Goal: Download file/media: Obtain a digital file from the website

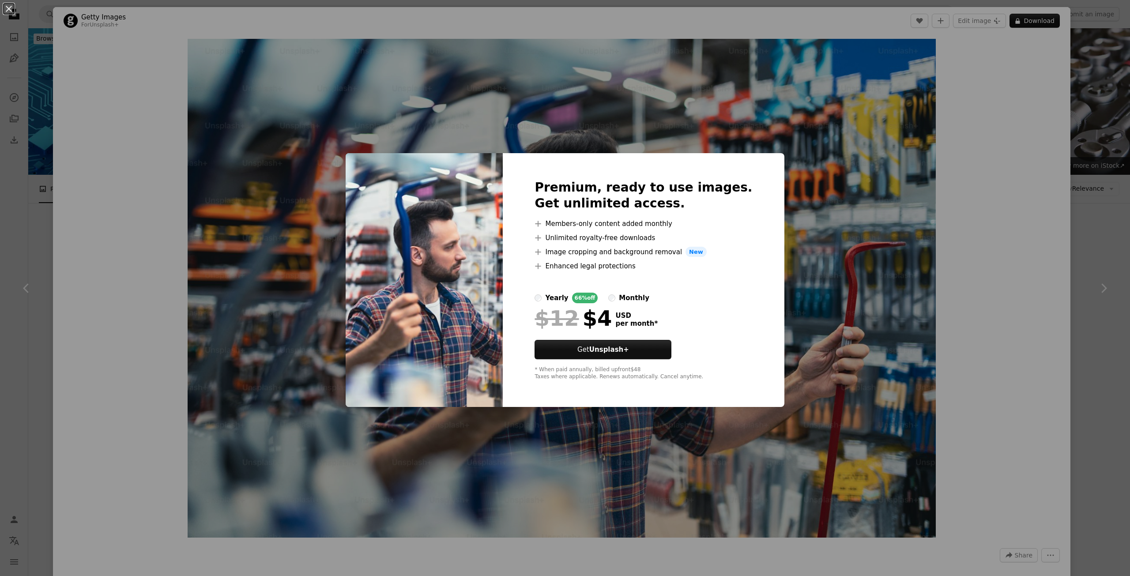
scroll to position [5958, 0]
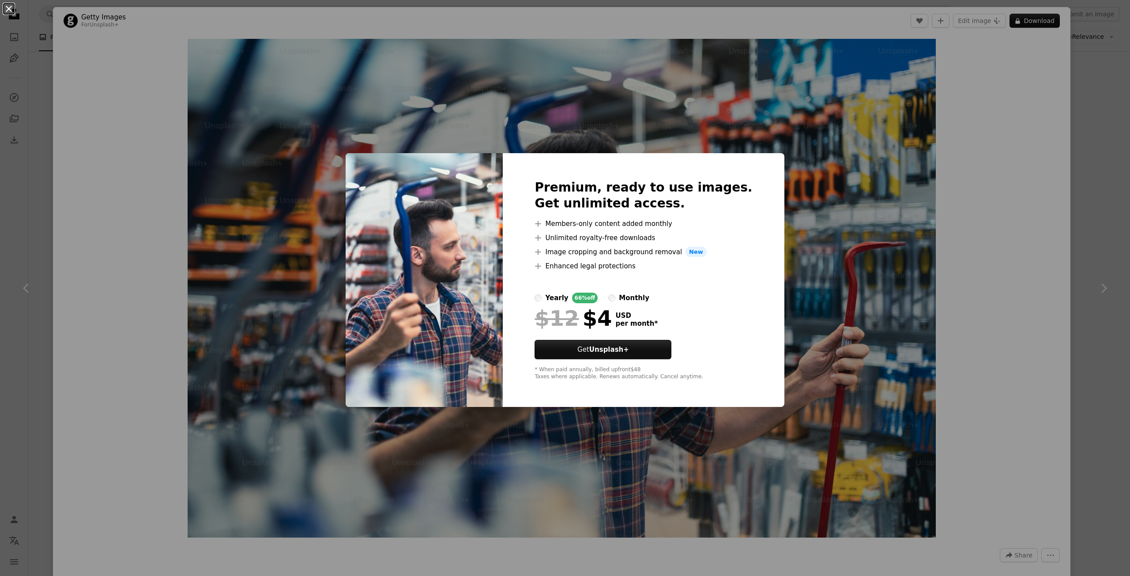
click at [10, 5] on button "An X shape" at bounding box center [9, 9] width 11 height 11
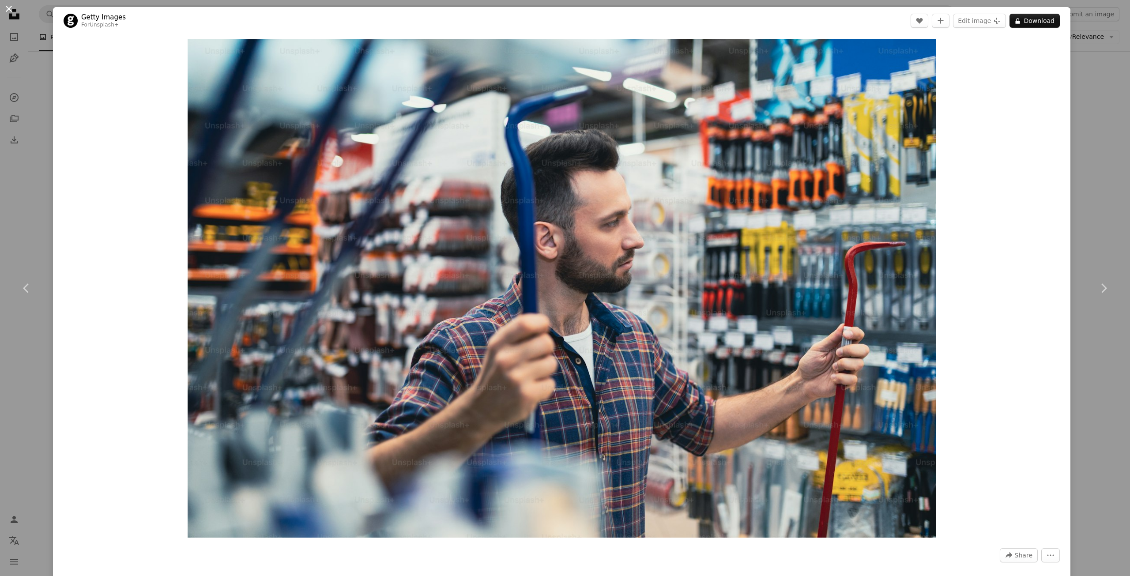
click at [9, 13] on button "An X shape" at bounding box center [9, 9] width 11 height 11
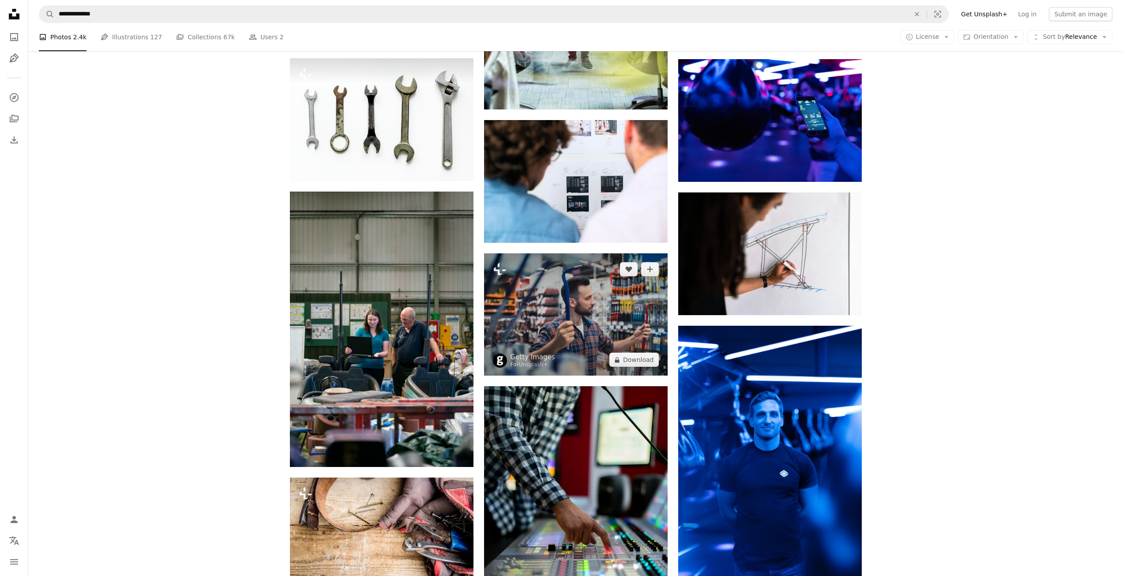
click at [571, 317] on img at bounding box center [576, 314] width 184 height 122
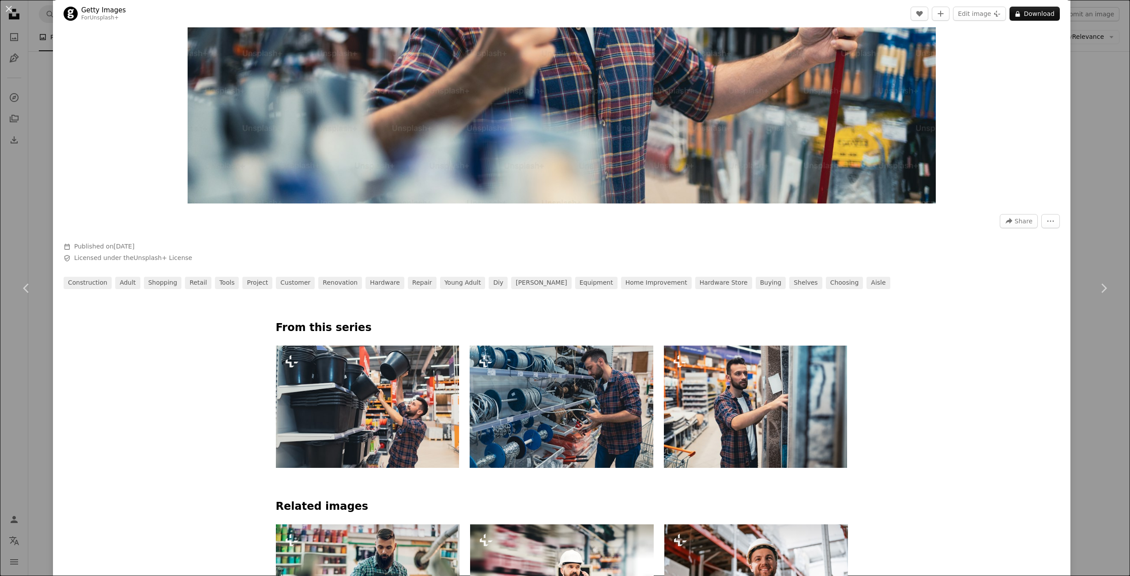
scroll to position [485, 0]
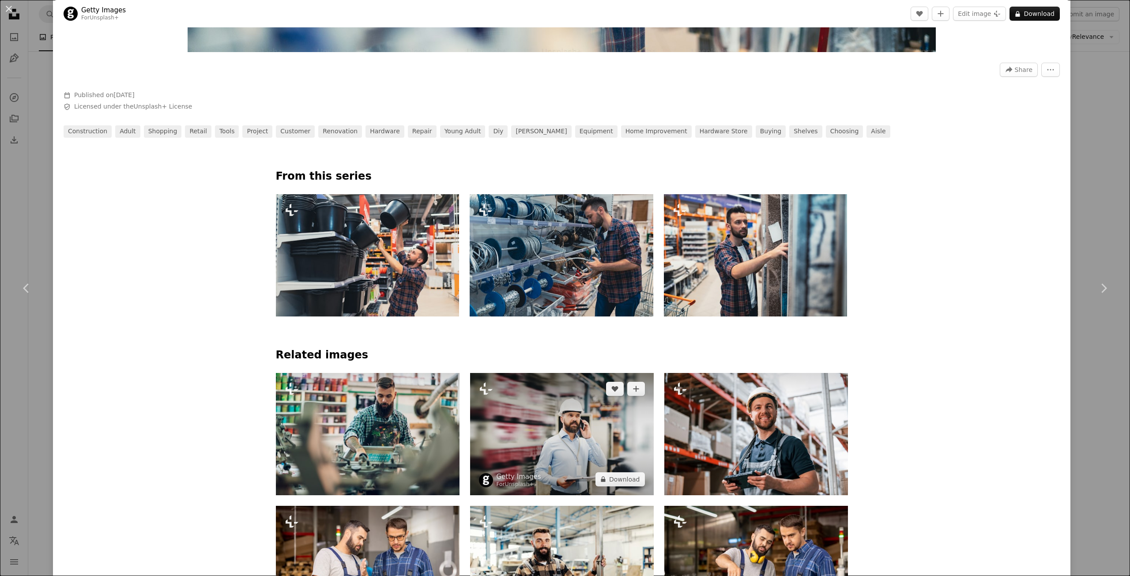
click at [534, 448] on img at bounding box center [562, 434] width 184 height 122
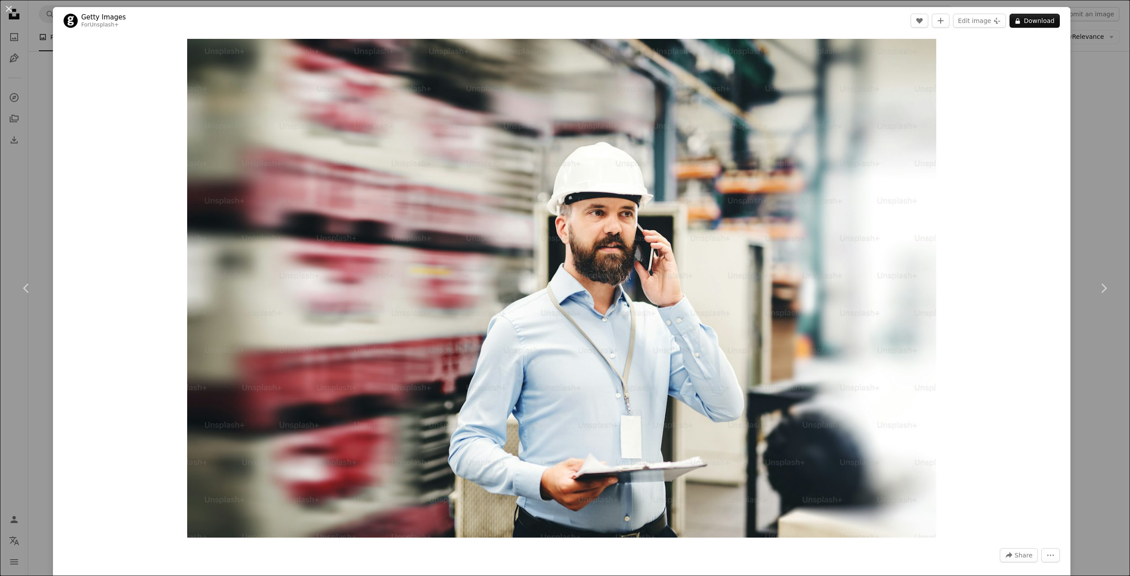
click at [38, 86] on div "An X shape Chevron left Chevron right Getty Images For Unsplash+ A heart A plus…" at bounding box center [565, 288] width 1130 height 576
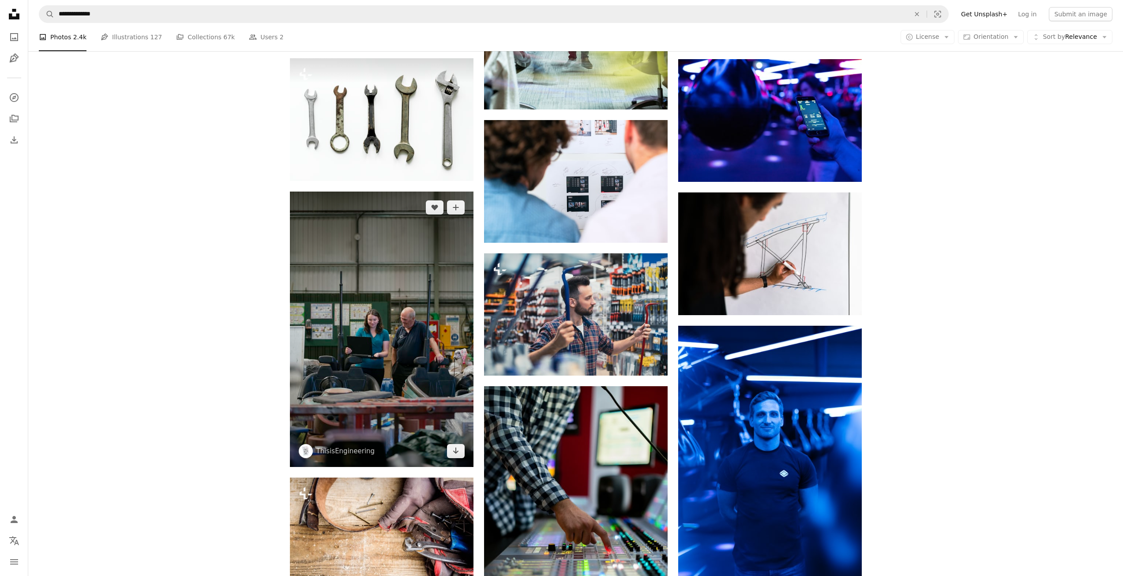
click at [389, 380] on img at bounding box center [382, 329] width 184 height 275
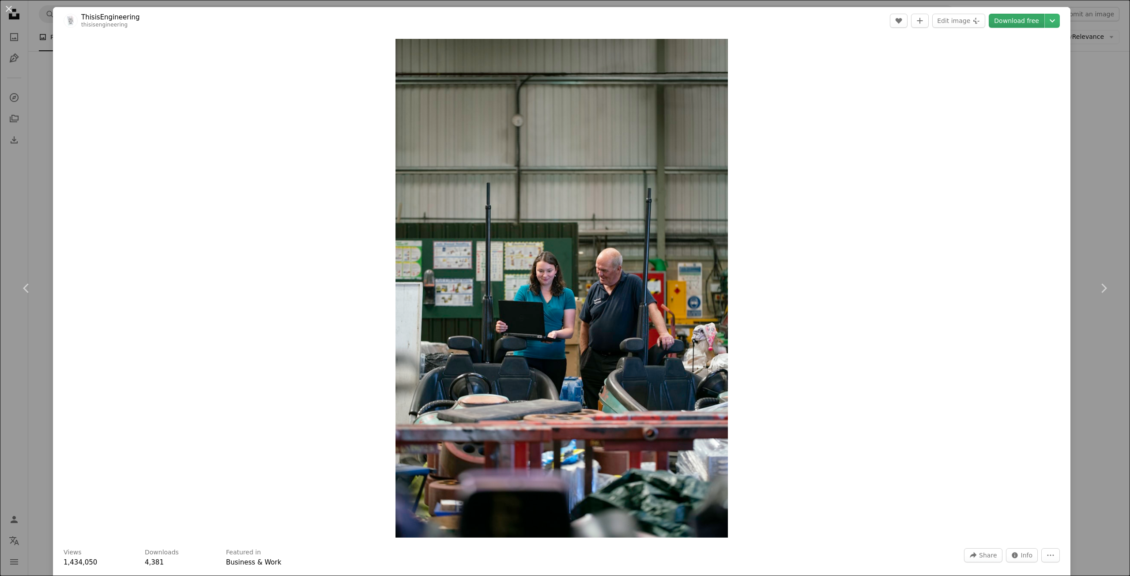
click at [1022, 25] on link "Download free" at bounding box center [1017, 21] width 56 height 14
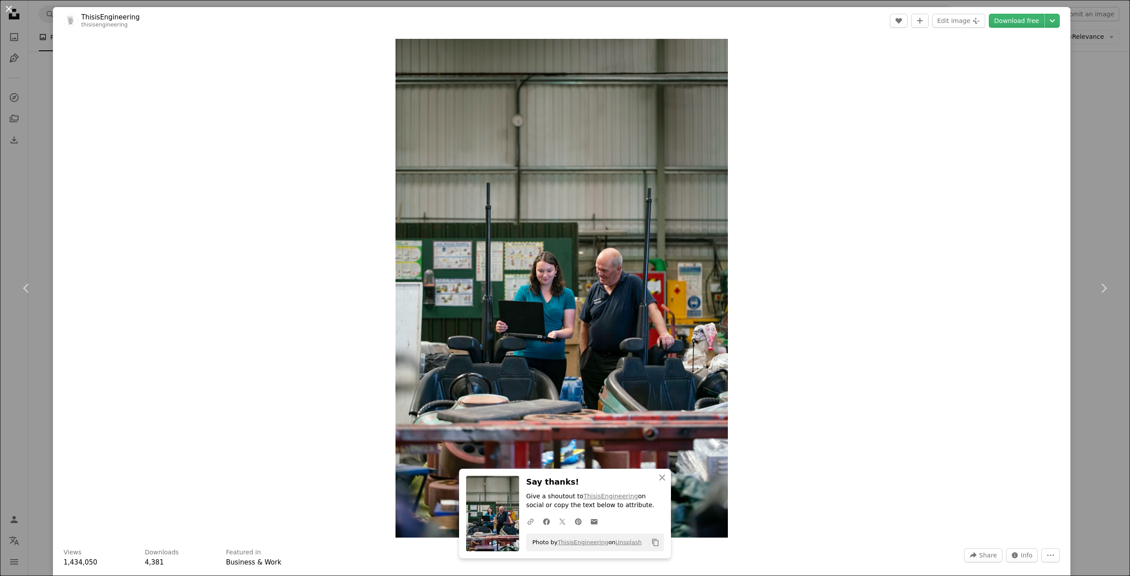
click at [13, 11] on button "An X shape" at bounding box center [9, 9] width 11 height 11
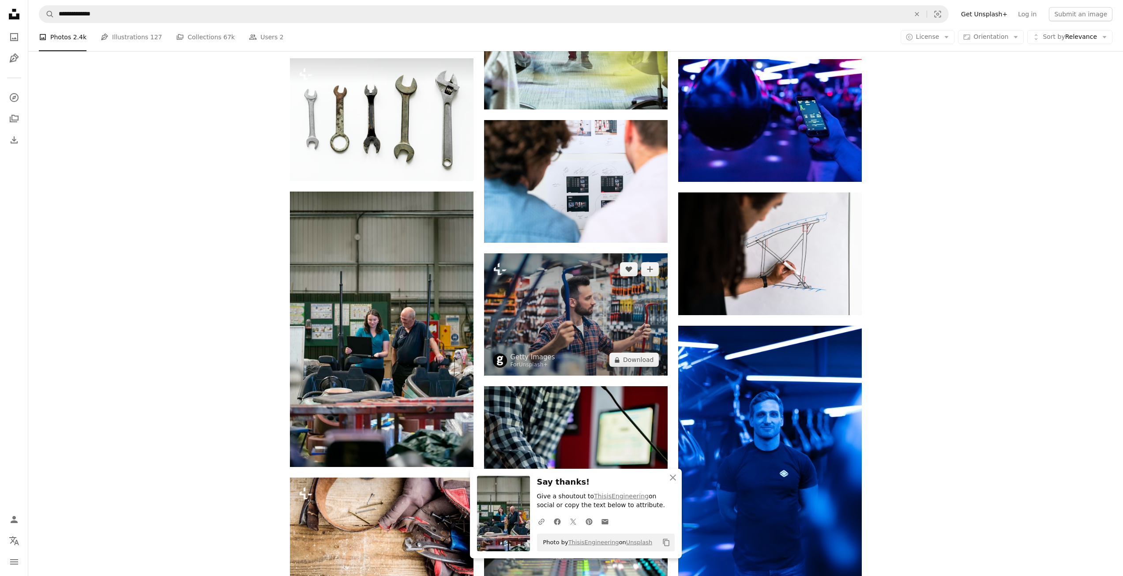
click at [606, 335] on img at bounding box center [576, 314] width 184 height 122
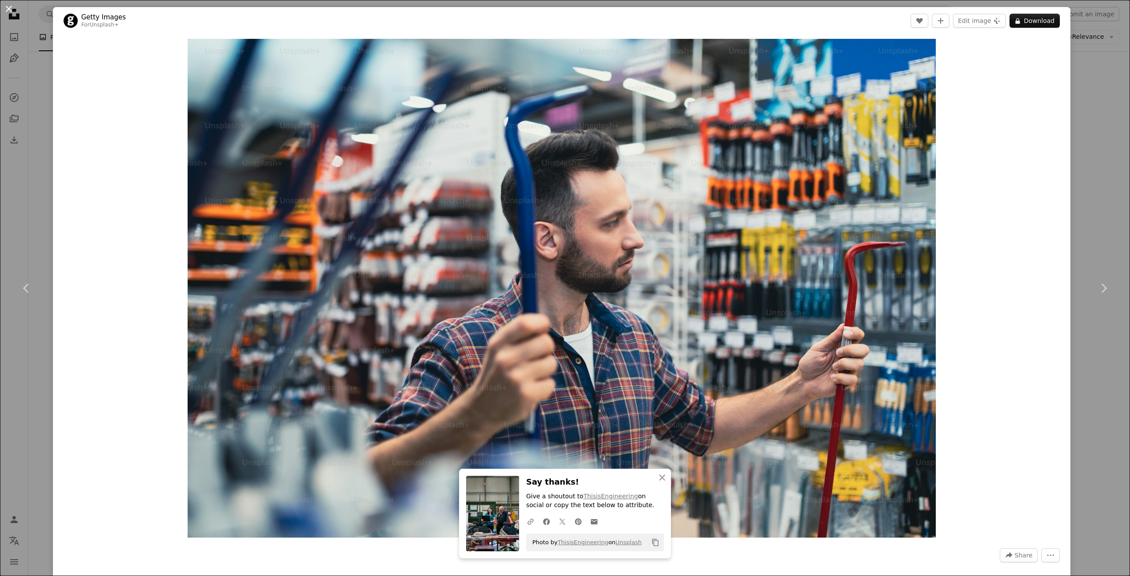
click at [8, 6] on button "An X shape" at bounding box center [9, 9] width 11 height 11
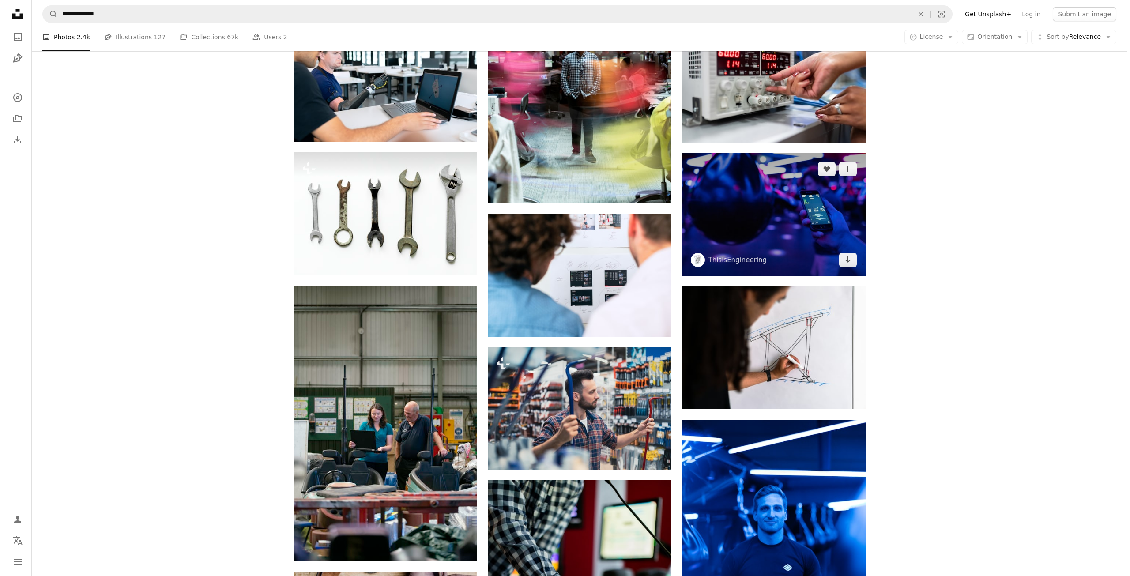
scroll to position [5870, 0]
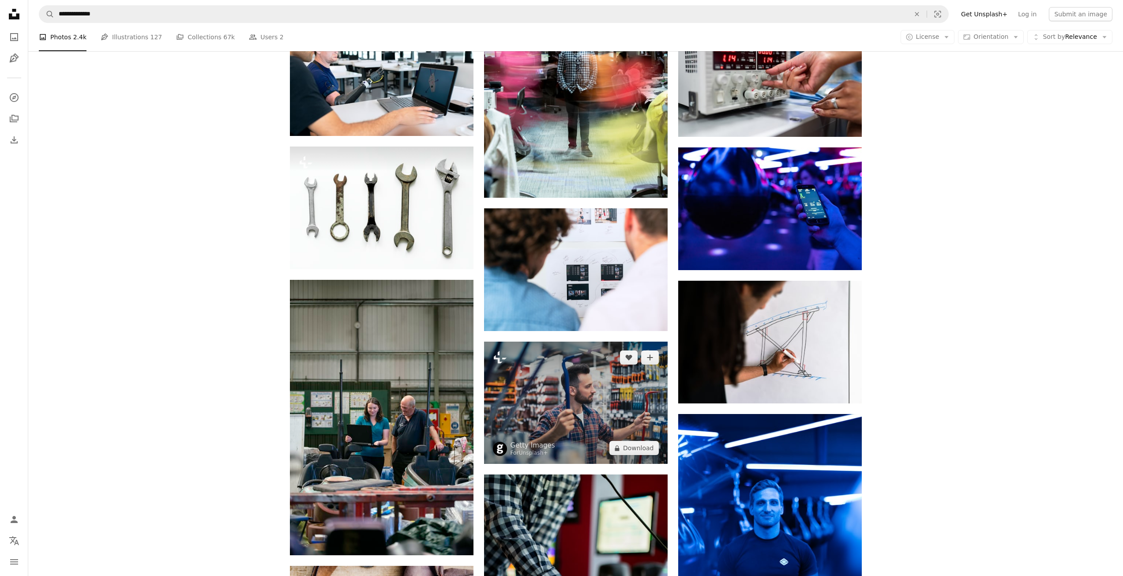
click at [629, 399] on img at bounding box center [576, 403] width 184 height 122
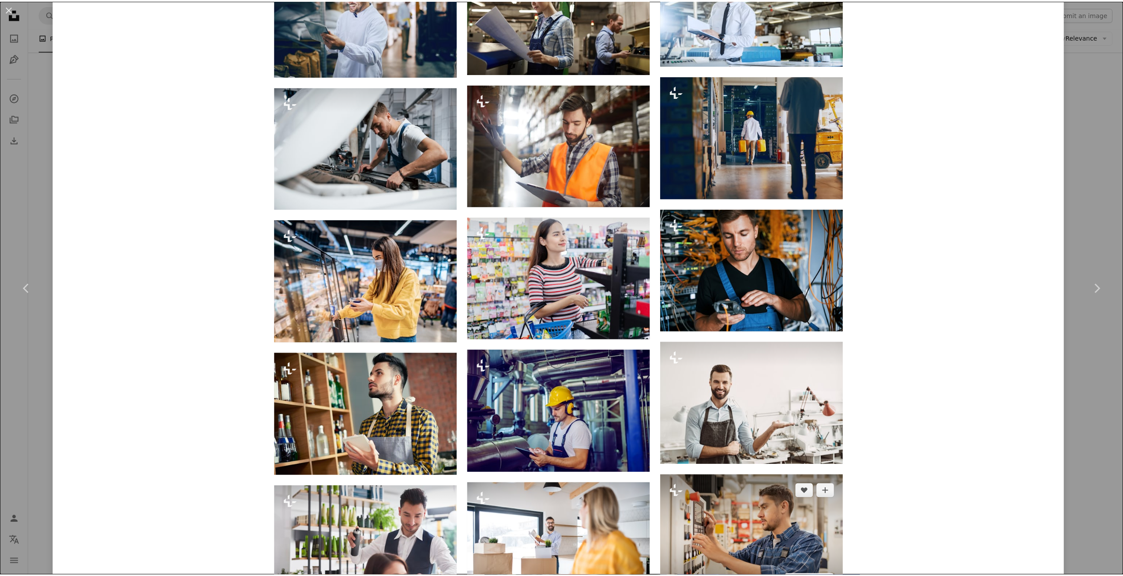
scroll to position [3442, 0]
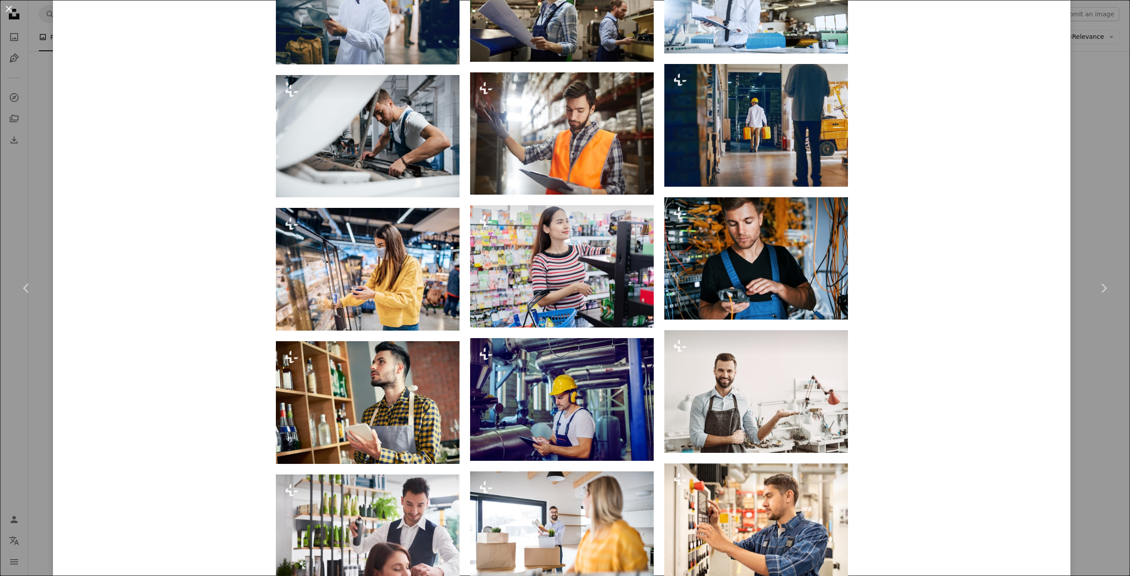
click at [8, 14] on button "An X shape" at bounding box center [9, 9] width 11 height 11
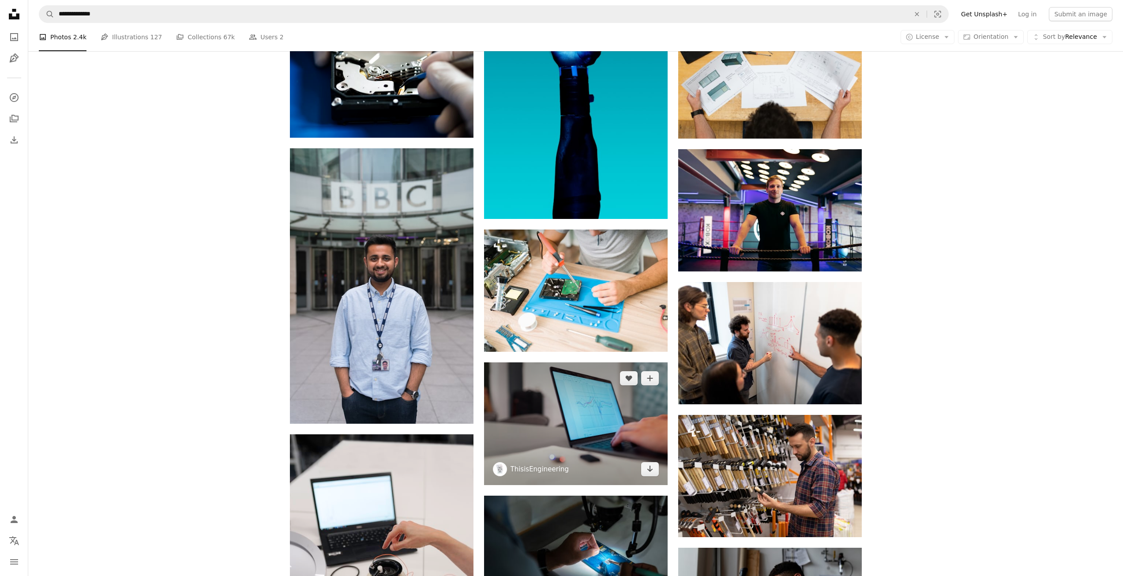
scroll to position [6841, 0]
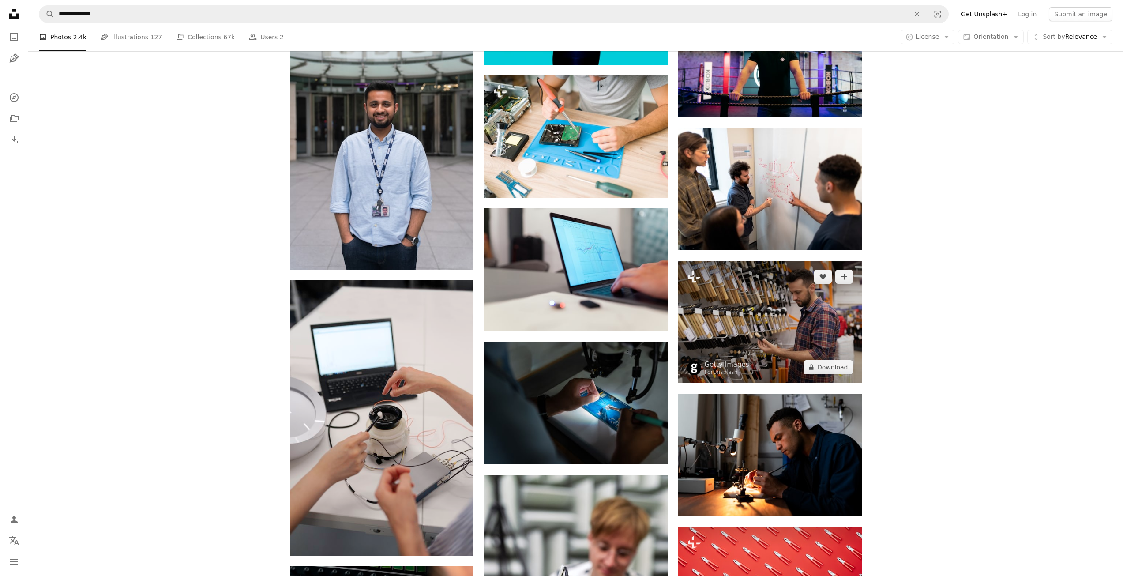
click at [785, 353] on img at bounding box center [770, 322] width 184 height 122
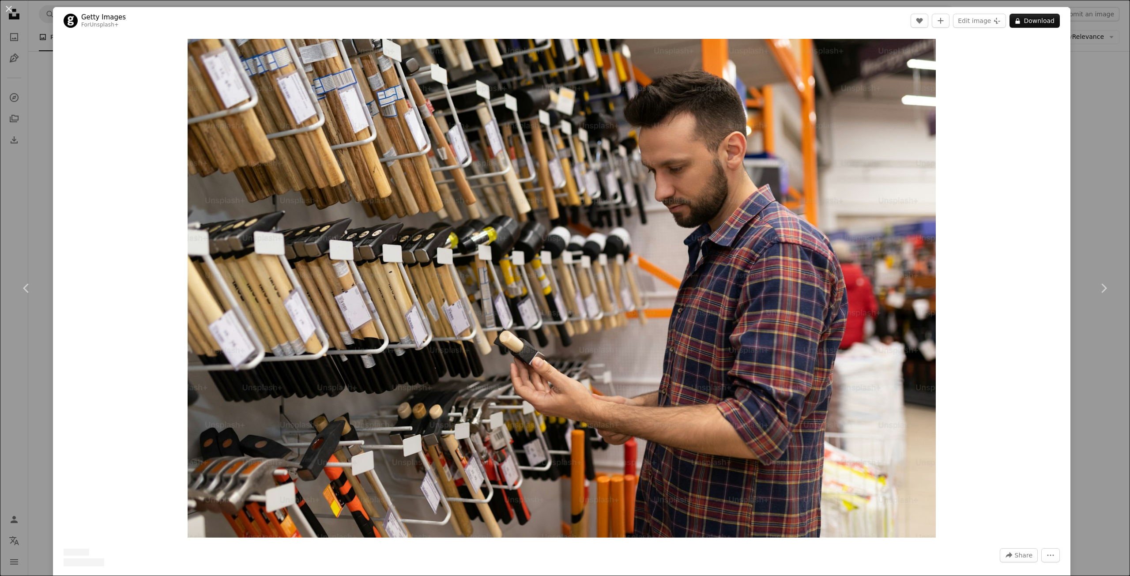
click at [785, 353] on img "Zoom in on this image" at bounding box center [562, 288] width 748 height 499
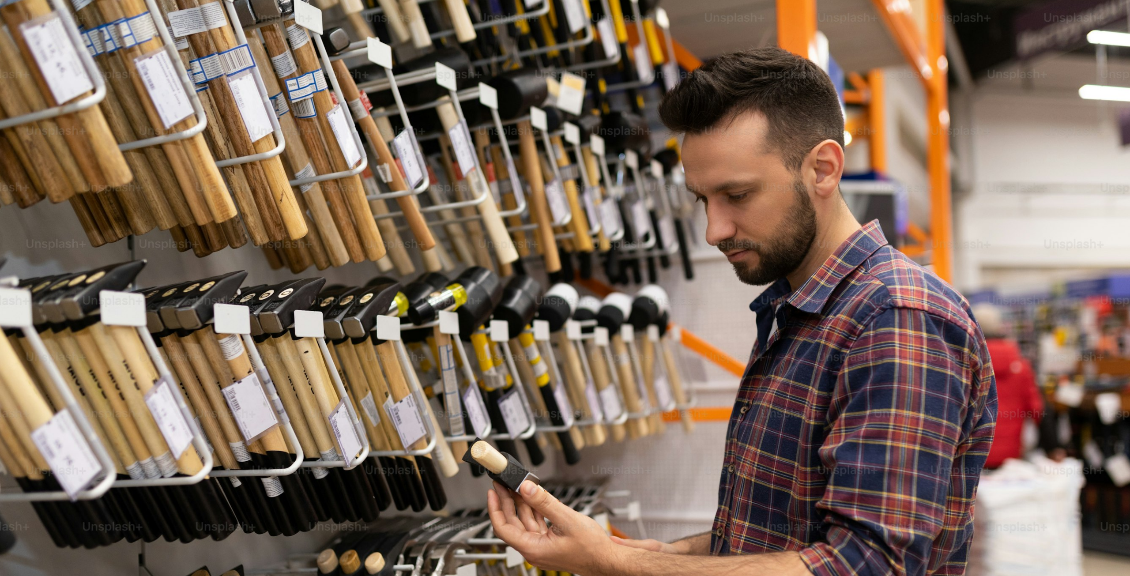
click at [22, 30] on img "Zoom out on this image" at bounding box center [565, 377] width 1131 height 754
click at [22, 30] on div "An X shape Chevron left Chevron right Getty Images For Unsplash+ A heart A plus…" at bounding box center [565, 288] width 1130 height 576
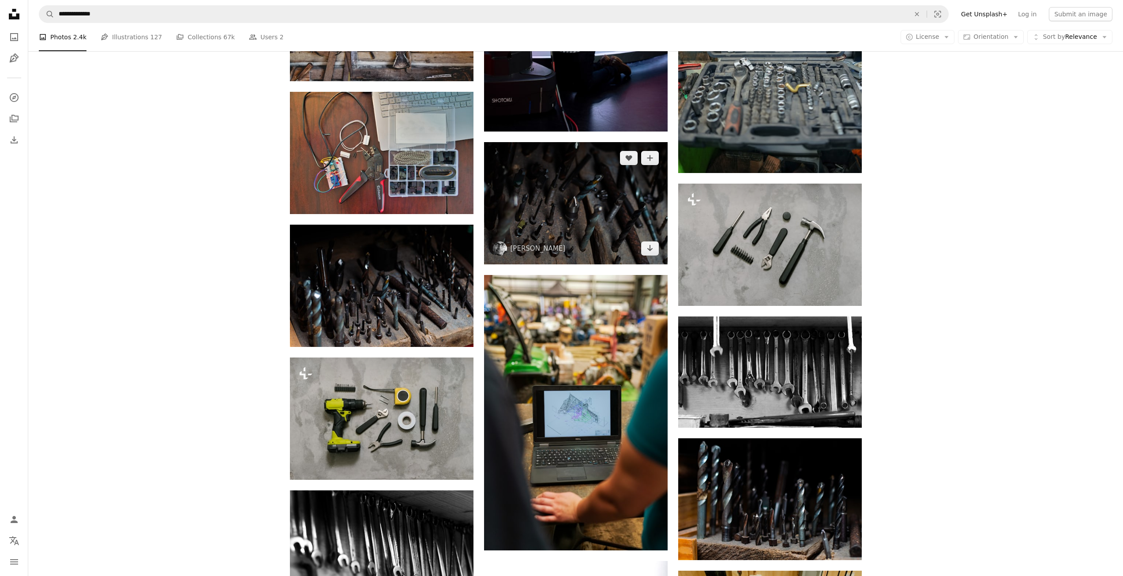
scroll to position [8959, 0]
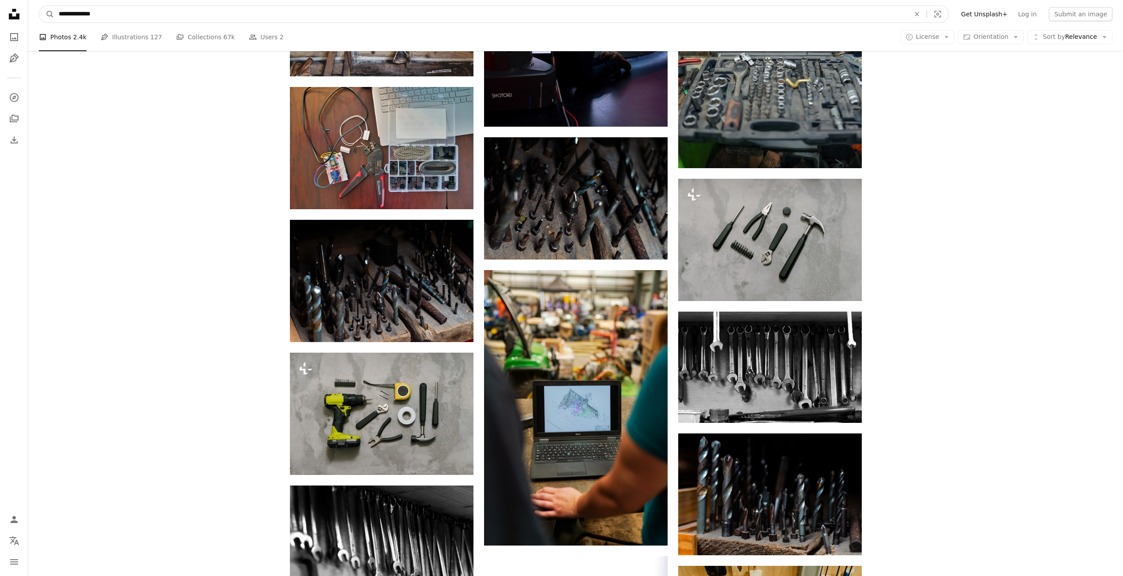
click at [217, 10] on input "**********" at bounding box center [480, 14] width 853 height 17
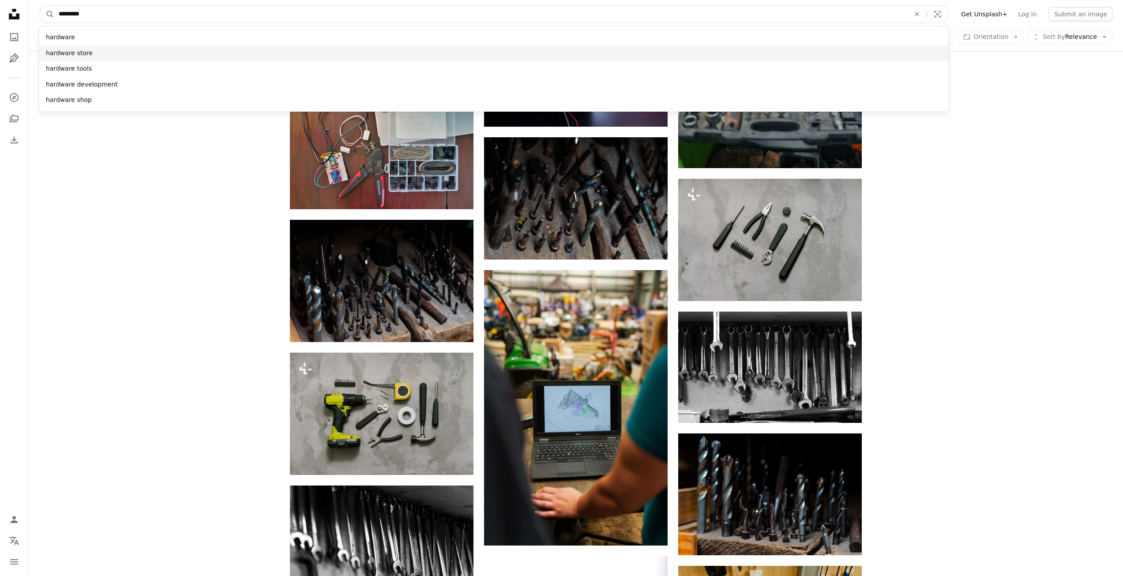
type input "********"
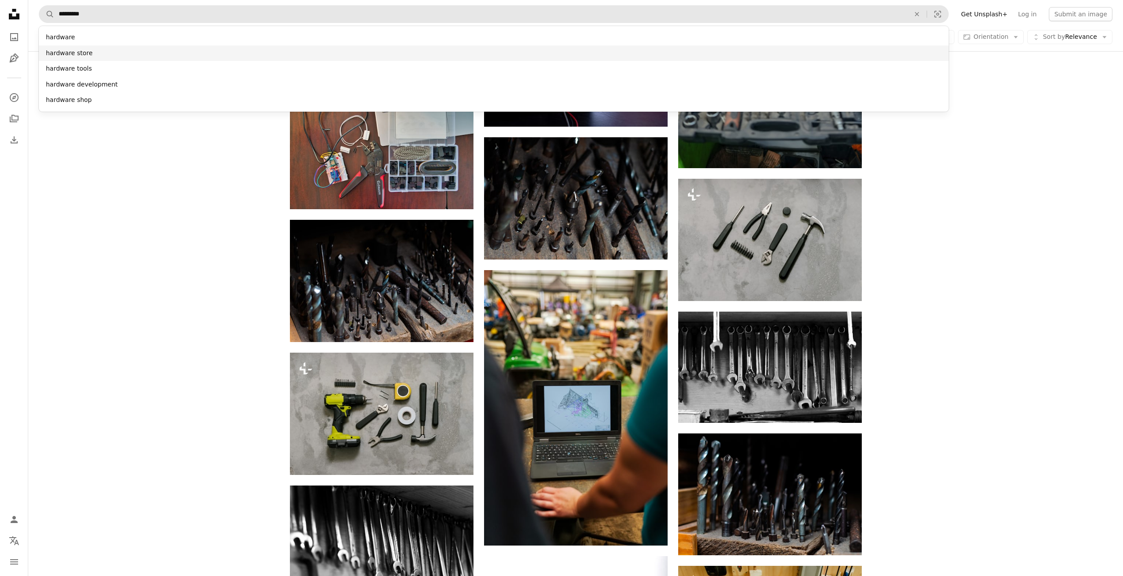
click at [197, 53] on div "hardware store" at bounding box center [494, 53] width 910 height 16
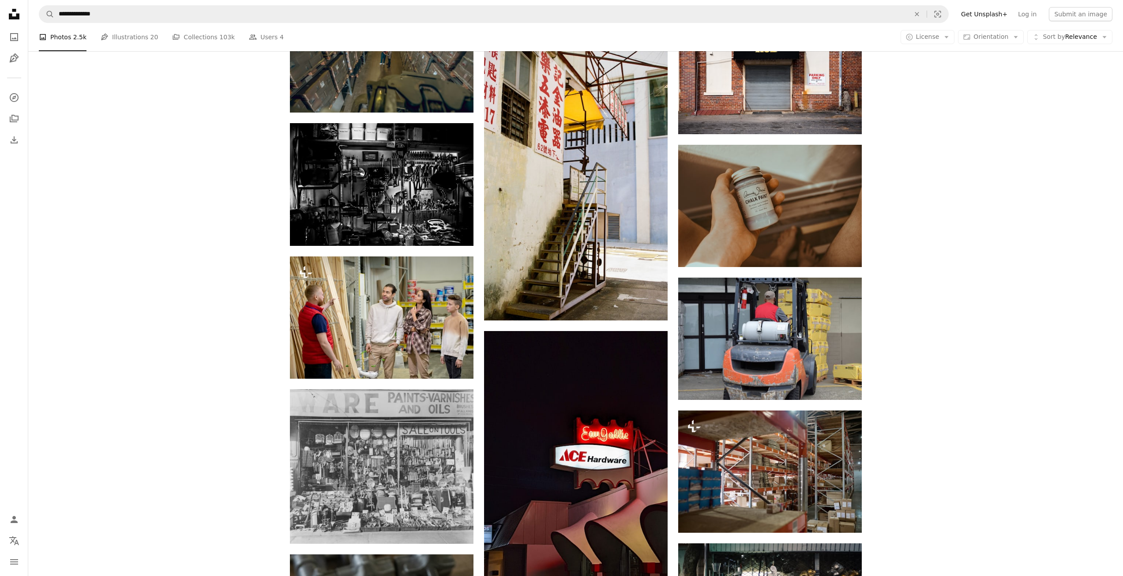
scroll to position [2339, 0]
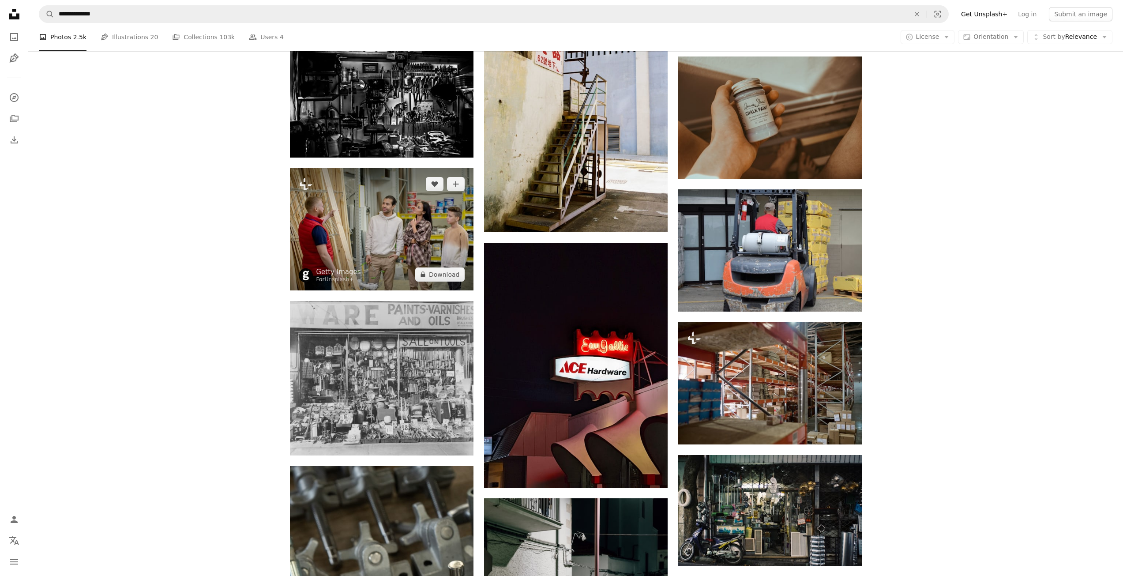
click at [403, 238] on img at bounding box center [382, 229] width 184 height 122
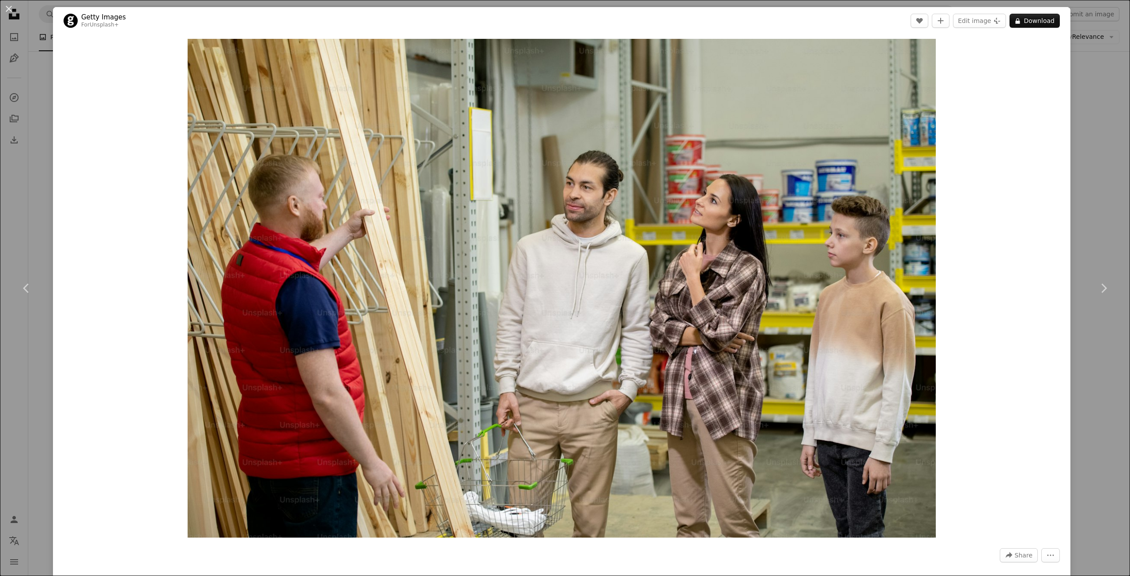
click at [1081, 47] on div "An X shape Chevron left Chevron right Getty Images For Unsplash+ A heart A plus…" at bounding box center [565, 288] width 1130 height 576
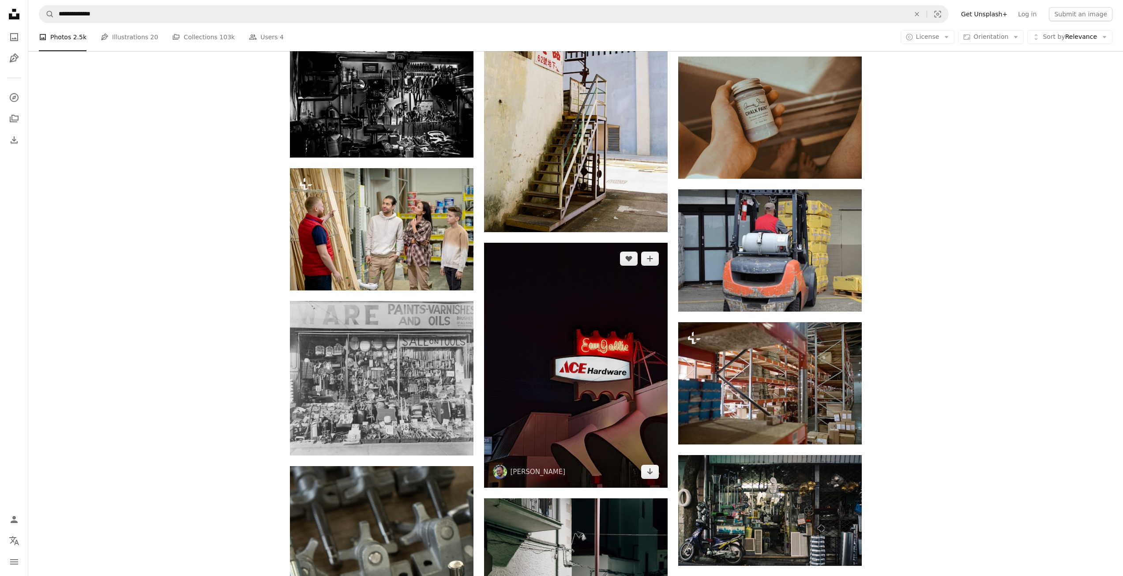
scroll to position [2516, 0]
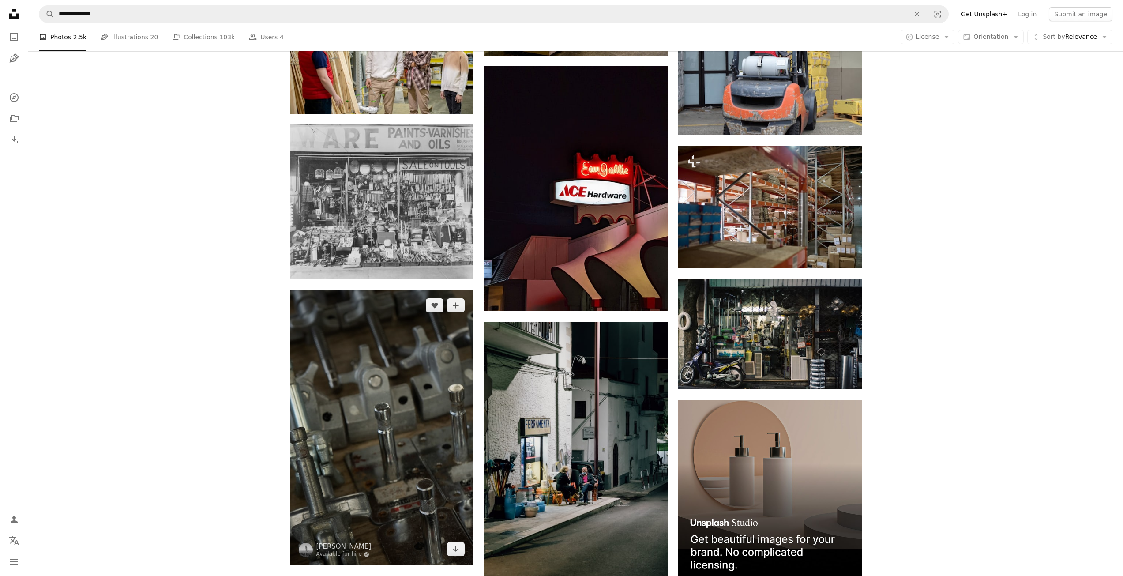
click at [417, 435] on img at bounding box center [382, 427] width 184 height 275
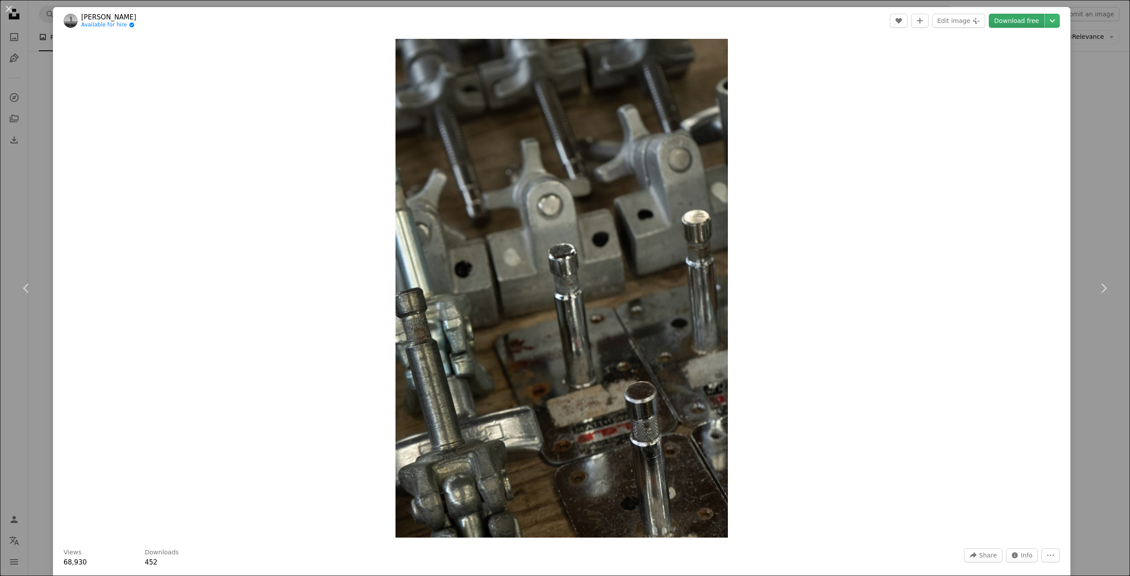
click at [1011, 23] on link "Download free" at bounding box center [1017, 21] width 56 height 14
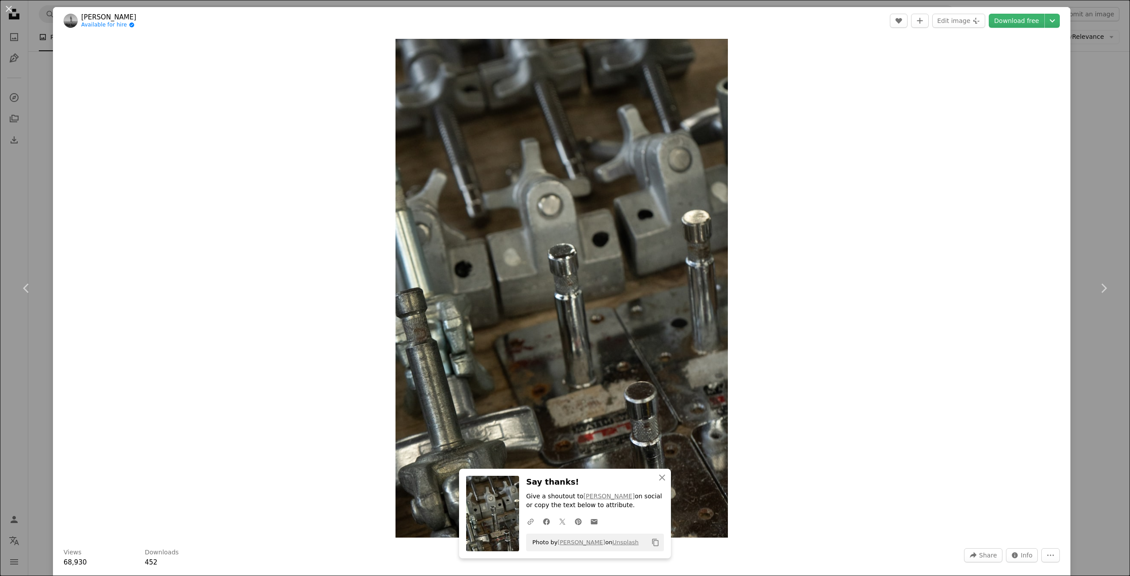
click at [1085, 129] on div "An X shape Chevron left Chevron right [PERSON_NAME] Available for hire A checkm…" at bounding box center [565, 288] width 1130 height 576
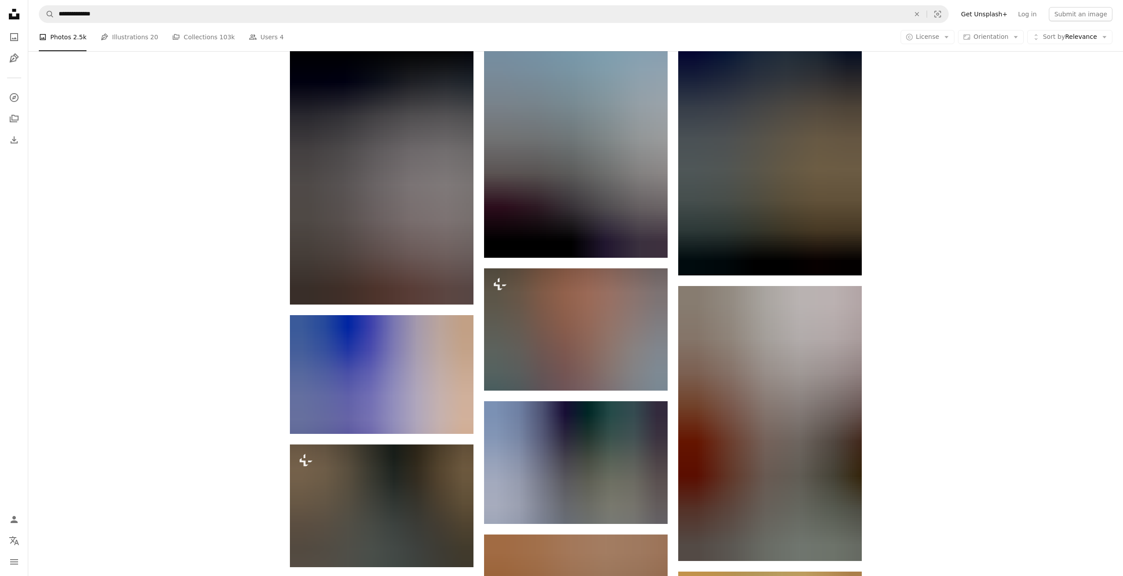
scroll to position [3222, 0]
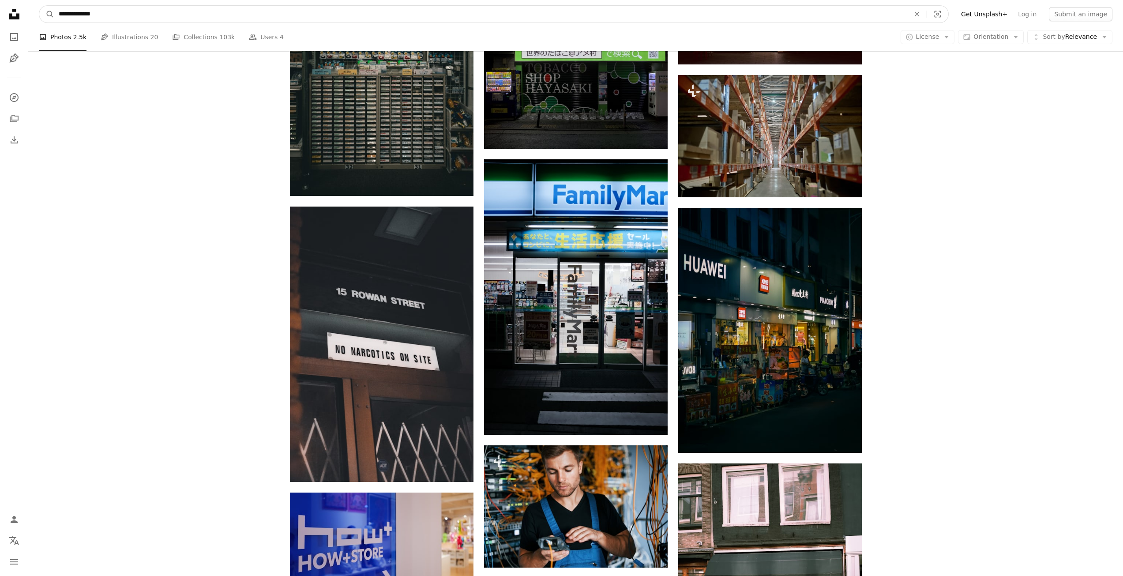
click at [228, 16] on input "**********" at bounding box center [480, 14] width 853 height 17
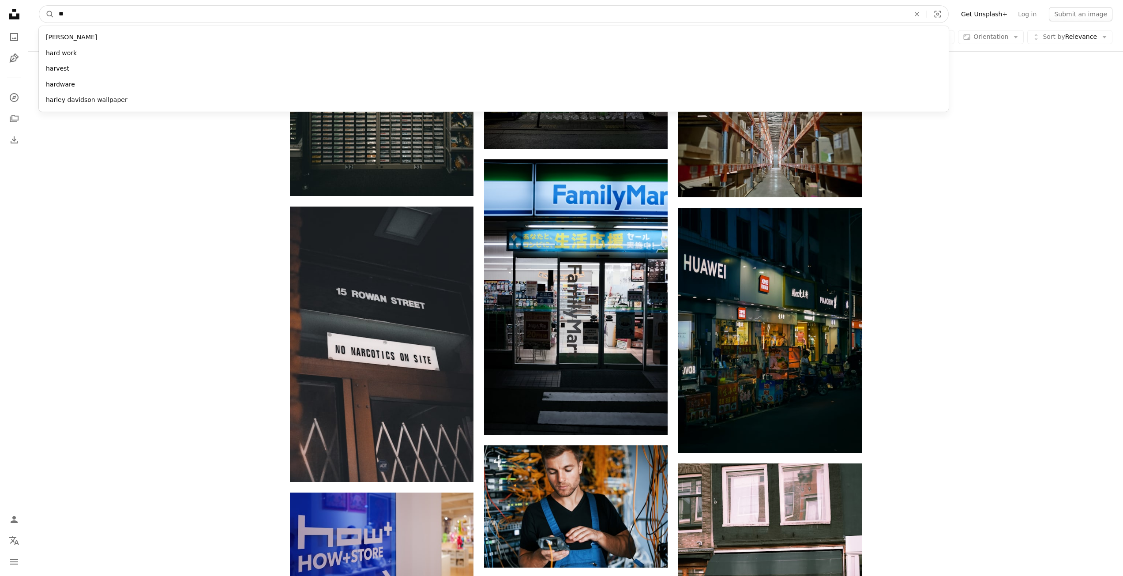
type input "*"
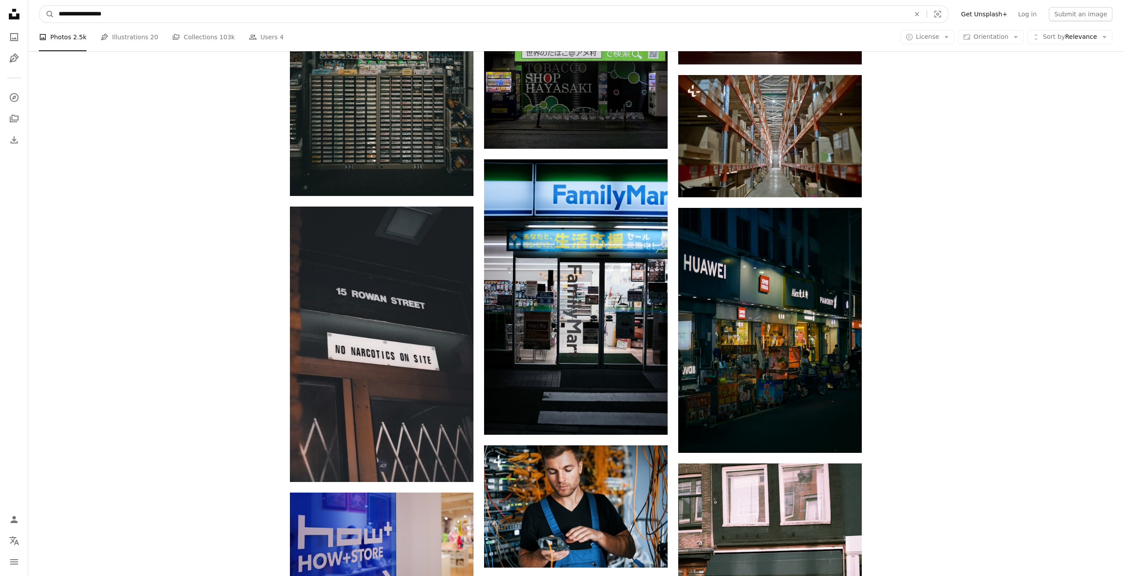
type input "**********"
click button "A magnifying glass" at bounding box center [46, 14] width 15 height 17
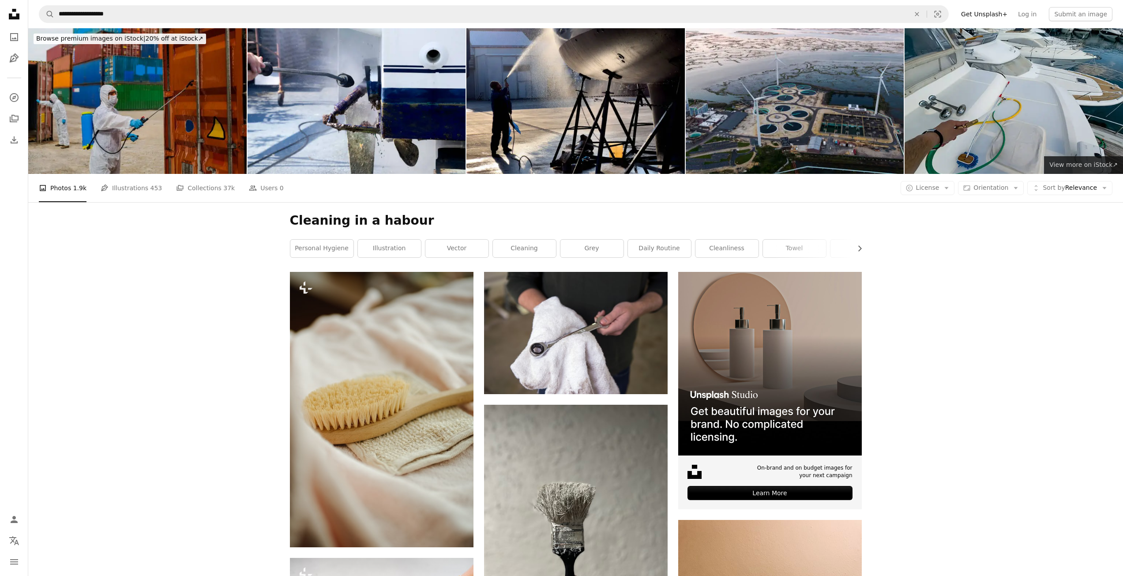
click at [1088, 162] on span "View more on iStock ↗" at bounding box center [1084, 164] width 68 height 7
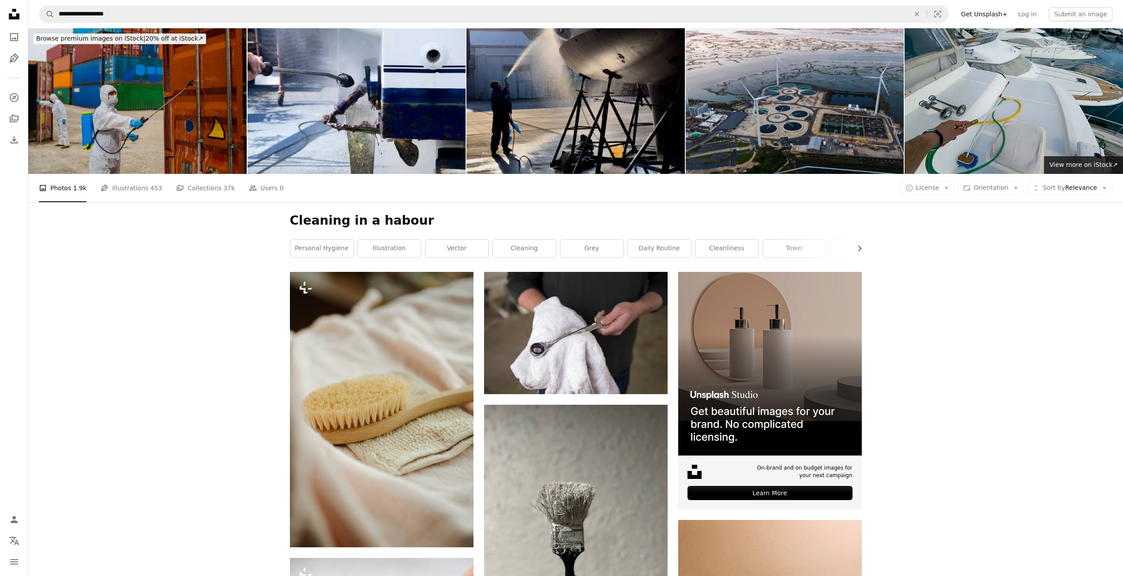
click at [527, 143] on img at bounding box center [575, 101] width 218 height 146
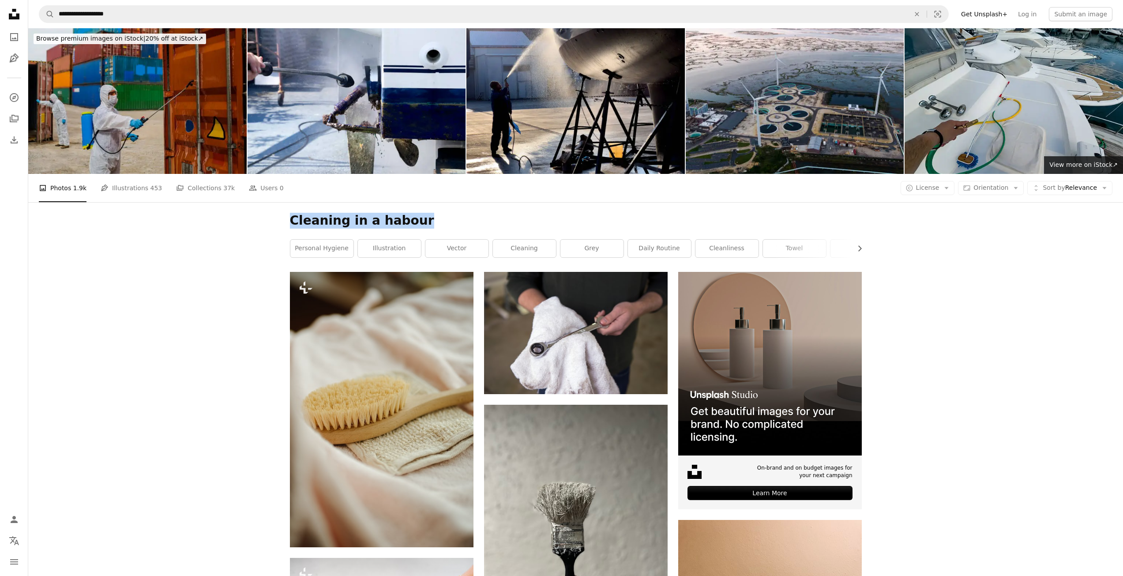
drag, startPoint x: 419, startPoint y: 220, endPoint x: 290, endPoint y: 218, distance: 128.9
click at [290, 218] on h1 "Cleaning in a habour" at bounding box center [576, 221] width 572 height 16
copy h1 "Cleaning in a habour"
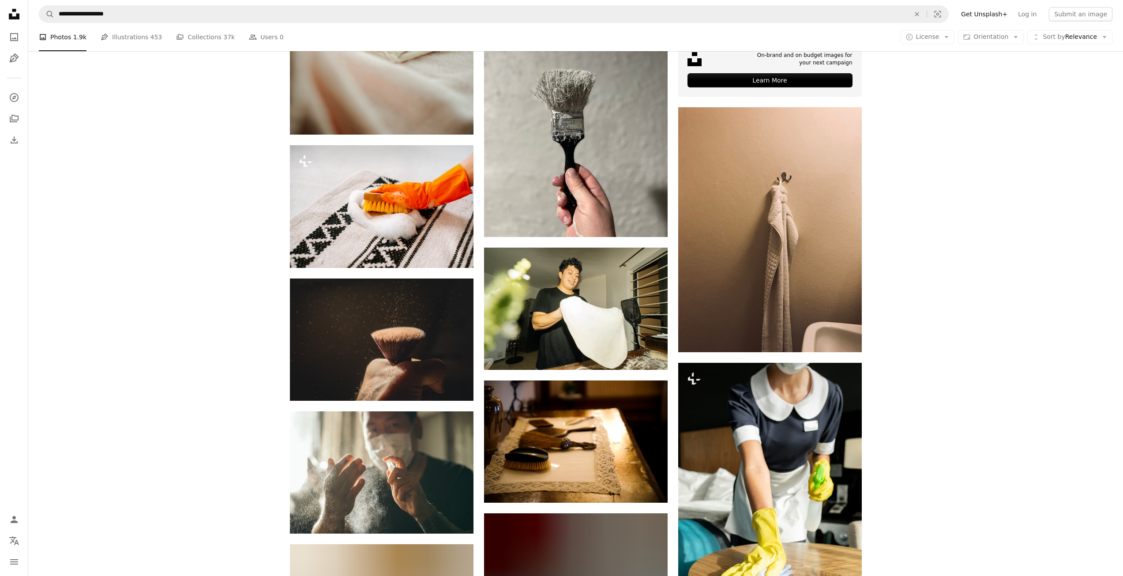
scroll to position [397, 0]
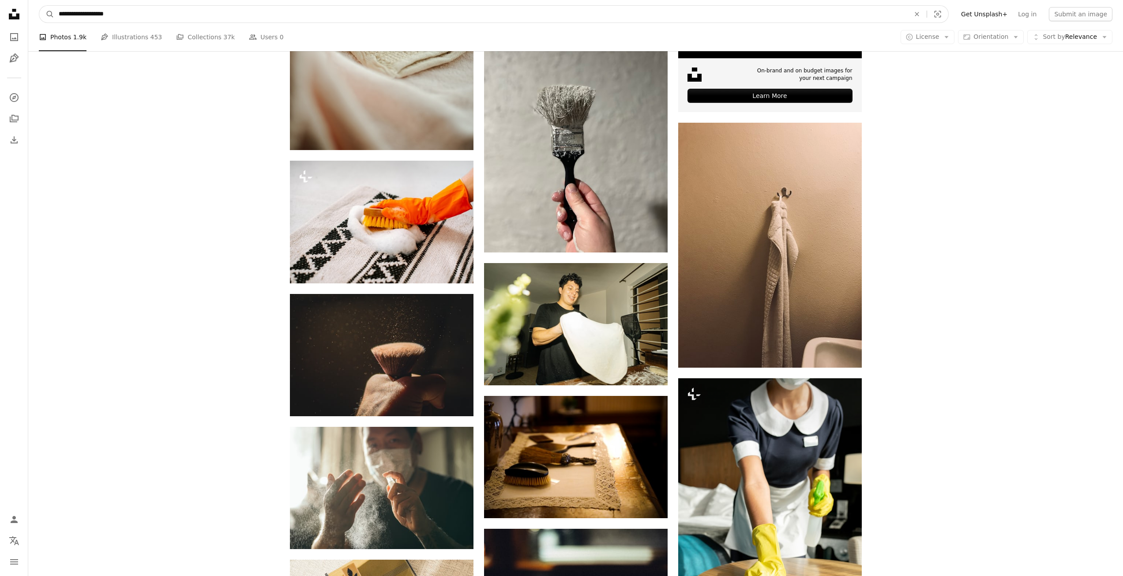
click at [128, 11] on input "**********" at bounding box center [480, 14] width 853 height 17
drag, startPoint x: 127, startPoint y: 14, endPoint x: 56, endPoint y: 11, distance: 71.1
click at [56, 11] on input "**********" at bounding box center [480, 14] width 853 height 17
paste input "Find visuals sitewide"
type input "**********"
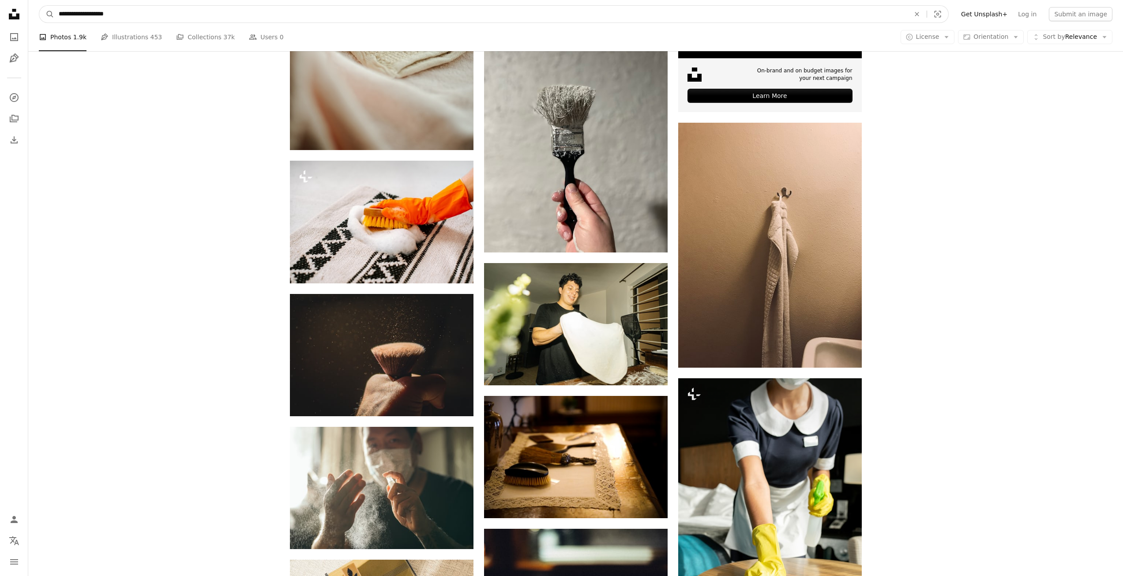
click button "A magnifying glass" at bounding box center [46, 14] width 15 height 17
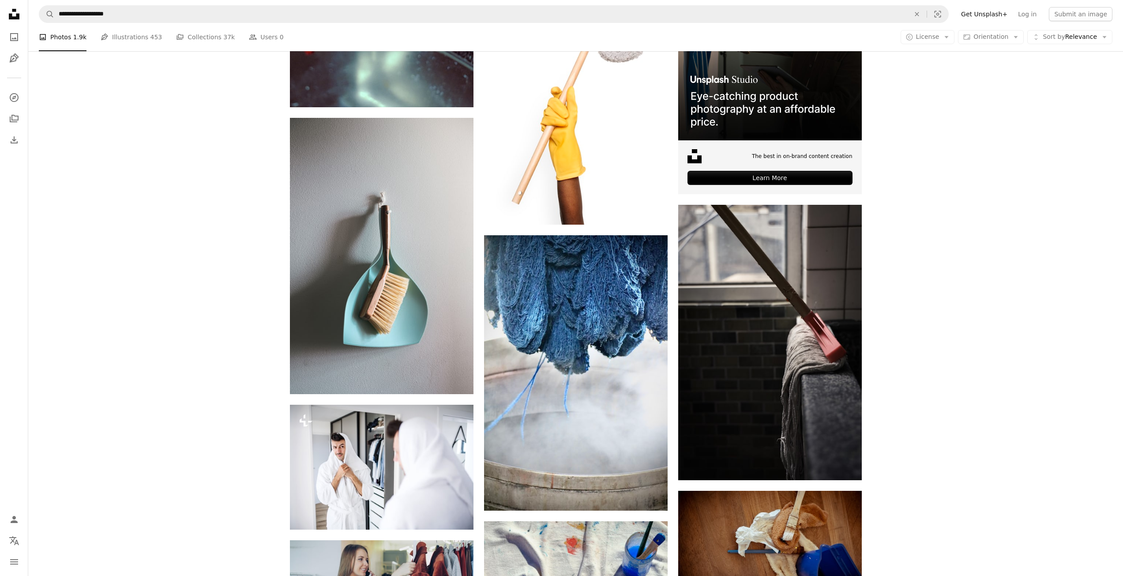
scroll to position [3398, 0]
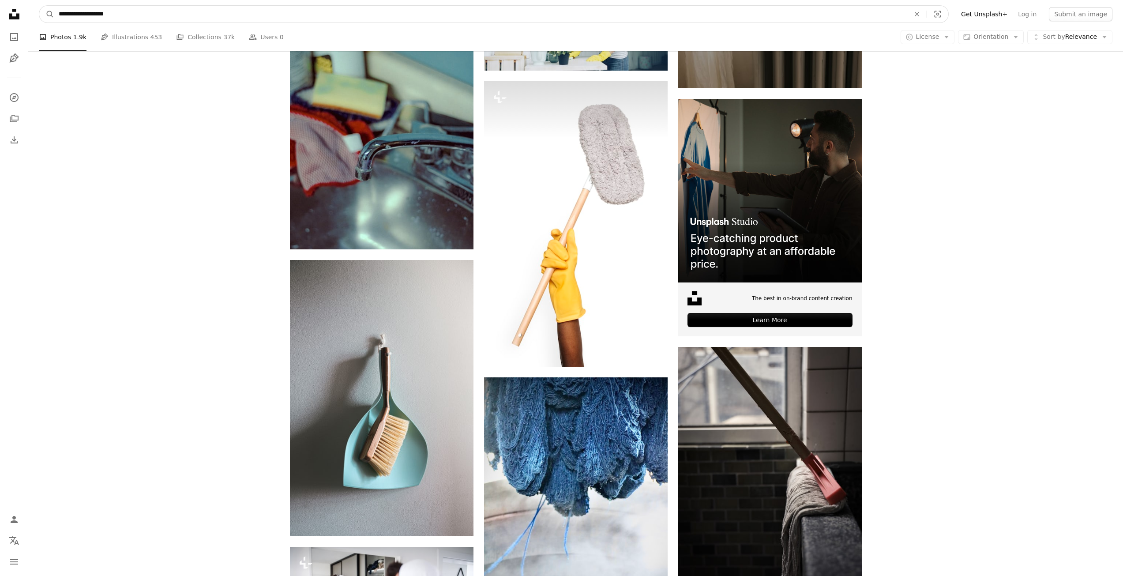
click at [180, 12] on input "**********" at bounding box center [480, 14] width 853 height 17
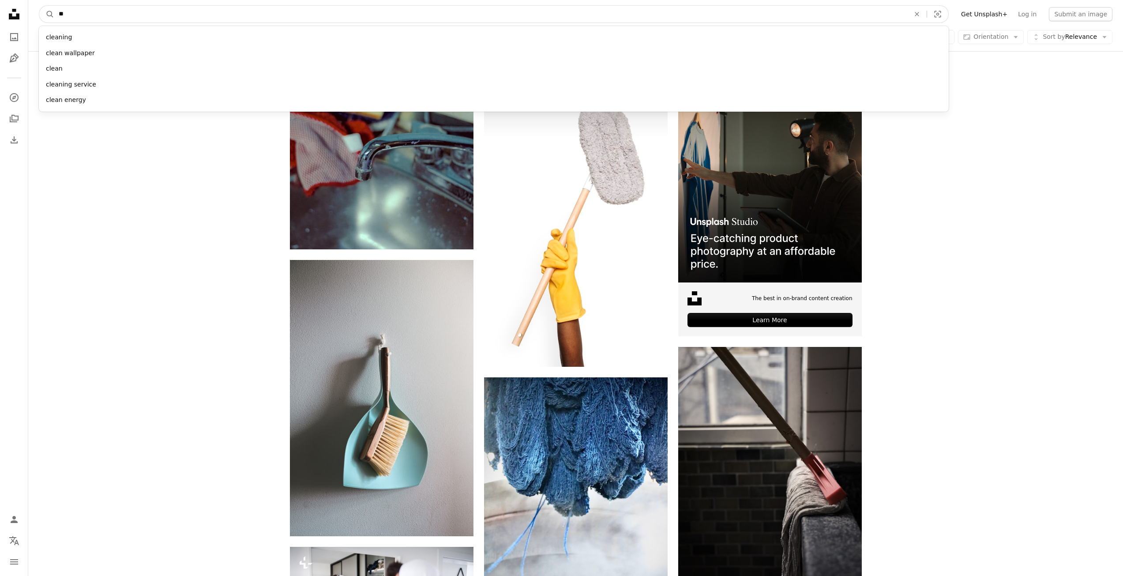
type input "*"
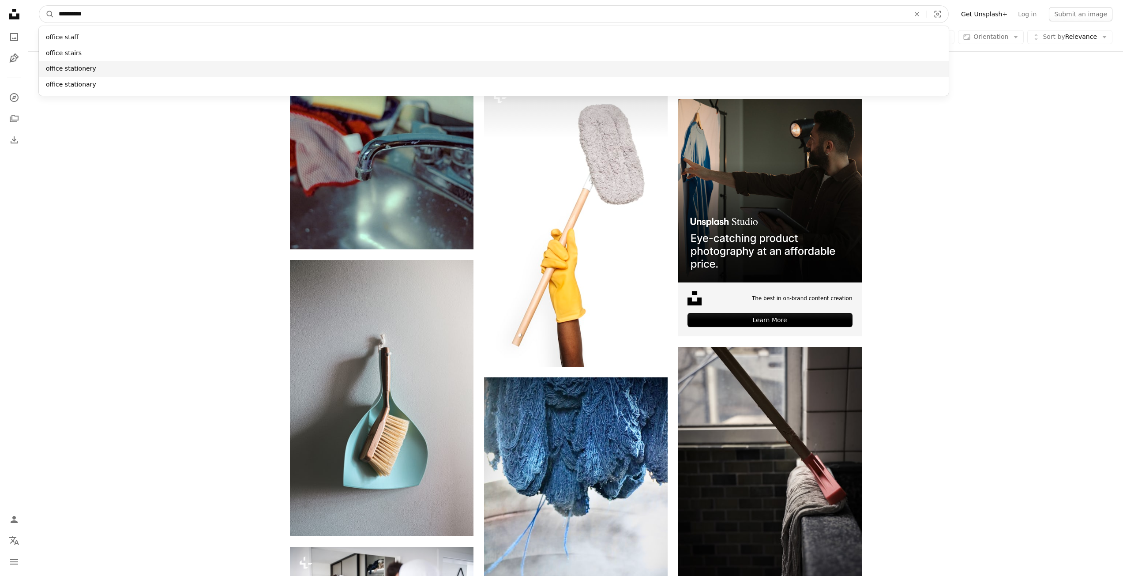
type input "**********"
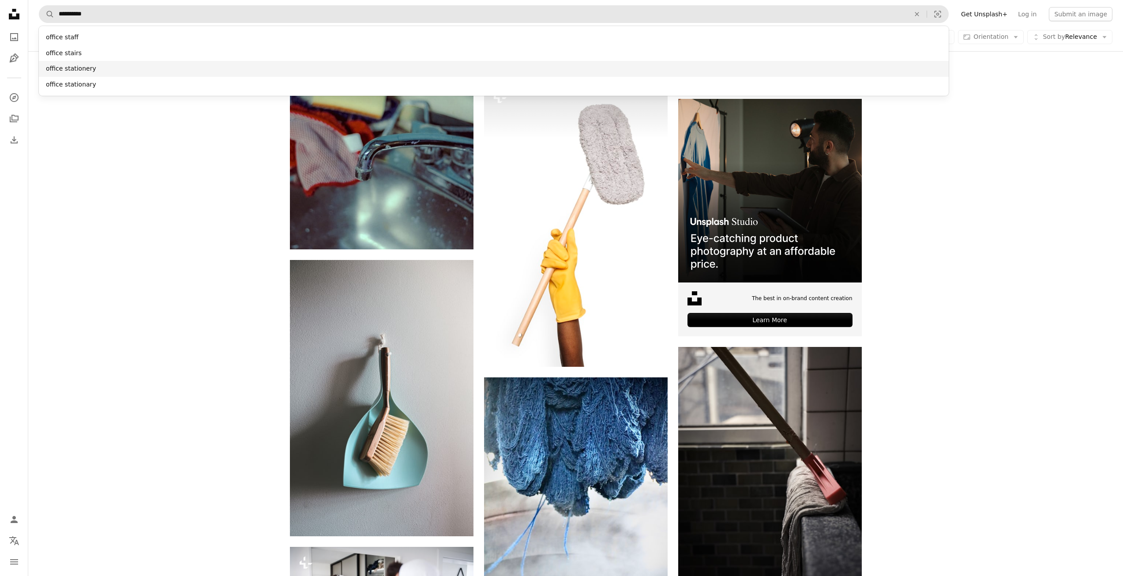
click at [110, 64] on div "office stationery" at bounding box center [494, 69] width 910 height 16
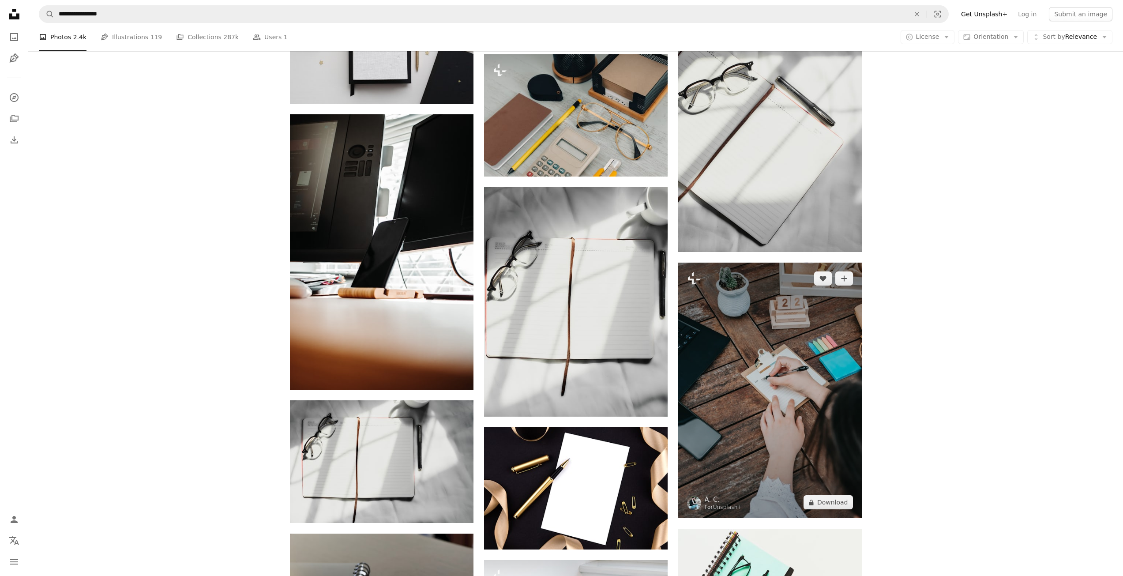
scroll to position [3884, 0]
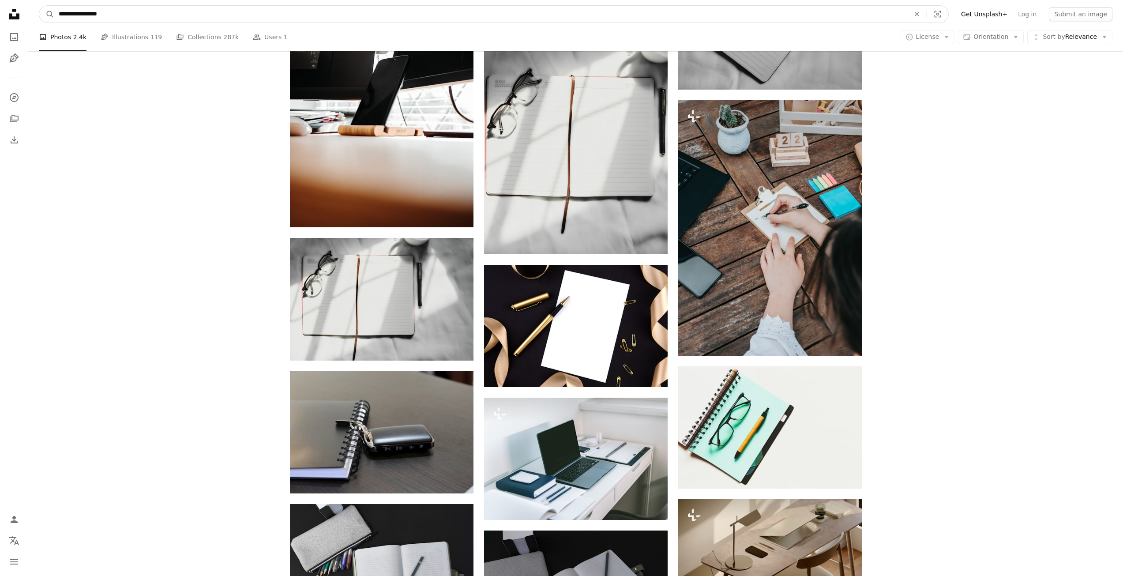
click at [142, 15] on input "**********" at bounding box center [480, 14] width 853 height 17
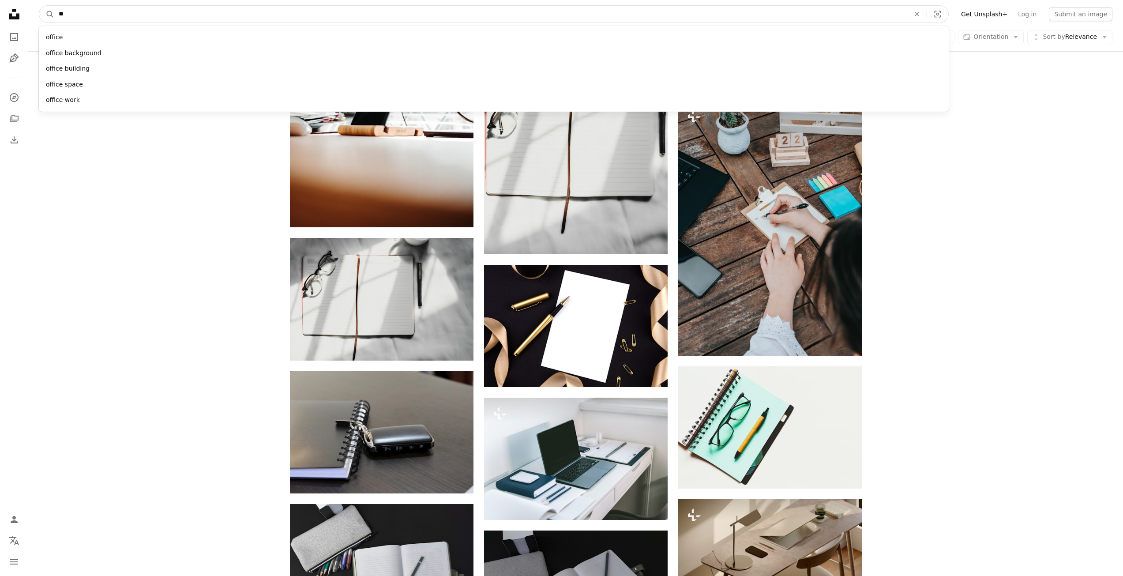
type input "*"
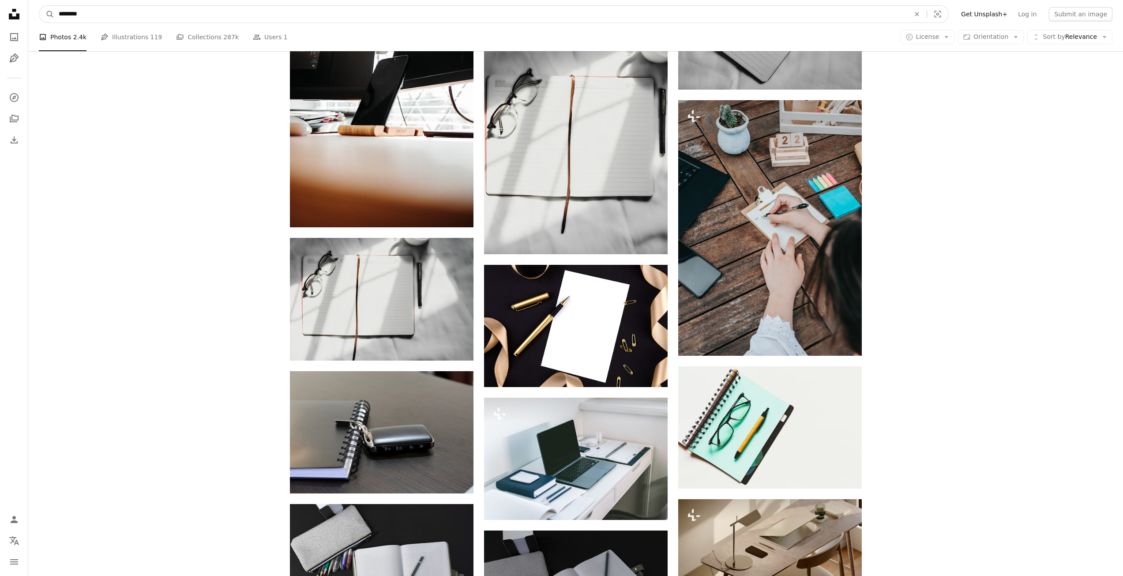
type input "*********"
click button "A magnifying glass" at bounding box center [46, 14] width 15 height 17
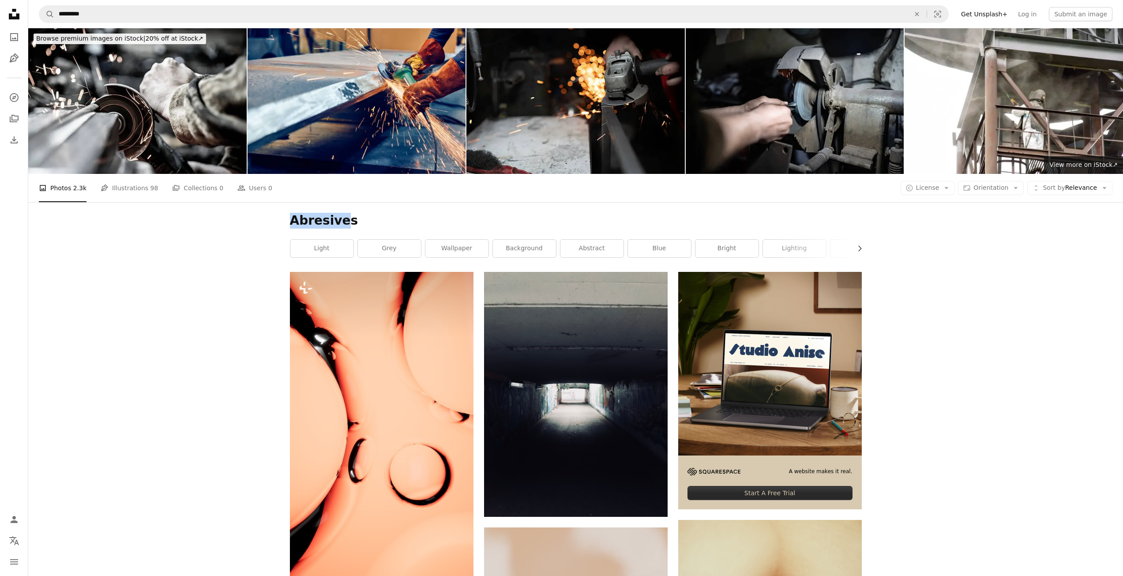
drag, startPoint x: 342, startPoint y: 225, endPoint x: 356, endPoint y: 224, distance: 13.7
click at [293, 219] on h1 "Abresives" at bounding box center [576, 221] width 572 height 16
click at [356, 224] on h1 "Abresives" at bounding box center [576, 221] width 572 height 16
drag, startPoint x: 362, startPoint y: 135, endPoint x: 339, endPoint y: 219, distance: 88.0
click at [339, 219] on h1 "Abresives" at bounding box center [576, 221] width 572 height 16
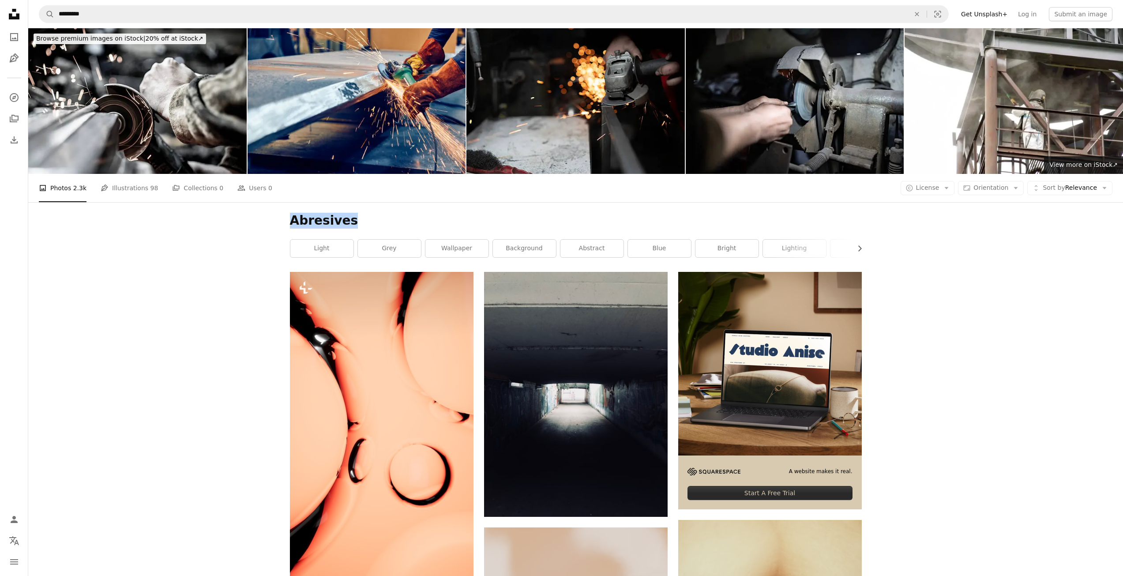
drag, startPoint x: 351, startPoint y: 223, endPoint x: 289, endPoint y: 222, distance: 62.7
click at [289, 222] on div "Abresives Chevron right light grey wallpaper background abstract blue bright li…" at bounding box center [575, 237] width 593 height 70
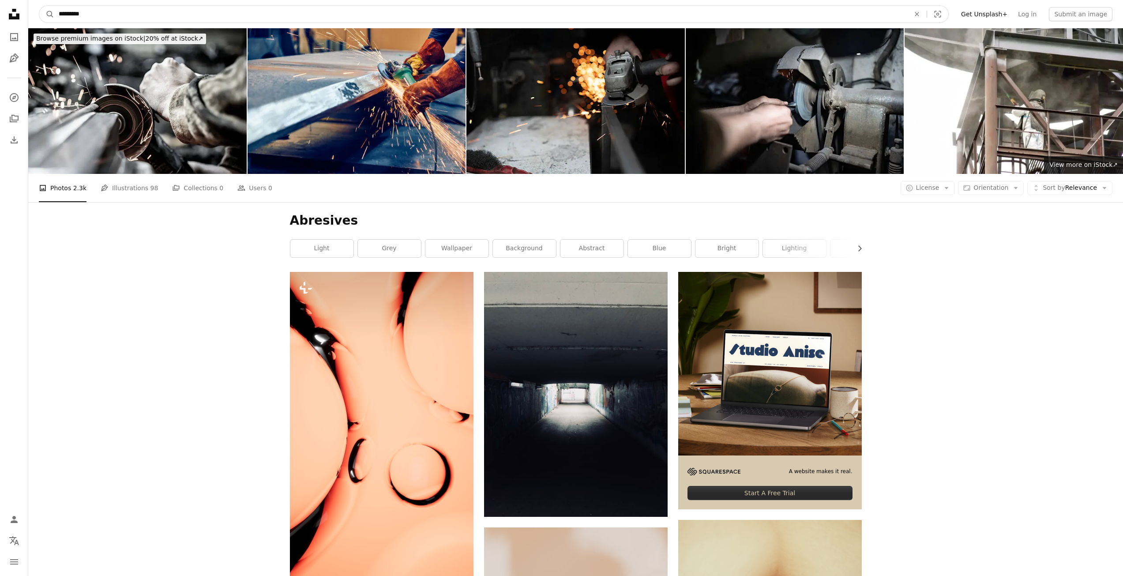
drag, startPoint x: 304, startPoint y: 224, endPoint x: 166, endPoint y: 6, distance: 258.1
click at [166, 6] on input "*********" at bounding box center [480, 14] width 853 height 17
drag, startPoint x: 166, startPoint y: 10, endPoint x: 119, endPoint y: 17, distance: 47.3
click at [119, 17] on input "*********" at bounding box center [480, 14] width 853 height 17
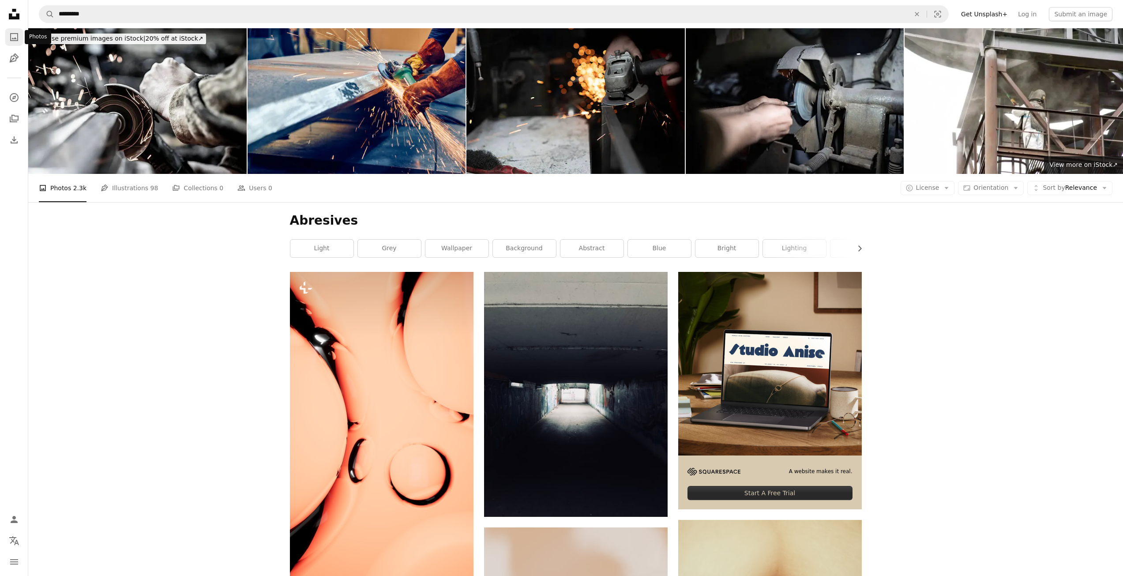
click at [13, 33] on icon "Photos" at bounding box center [14, 37] width 8 height 8
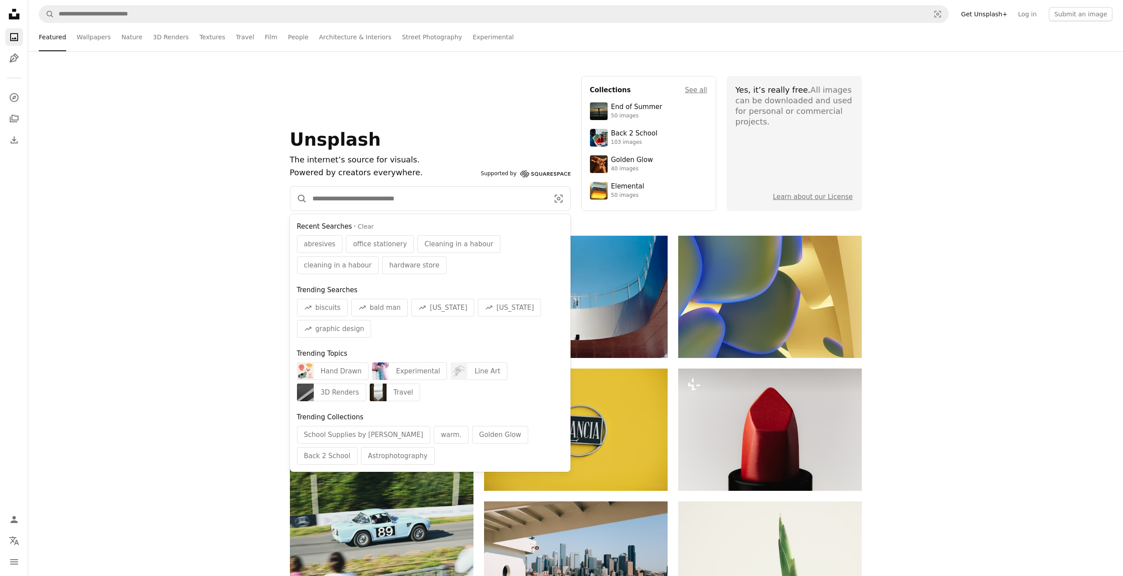
paste input "**********"
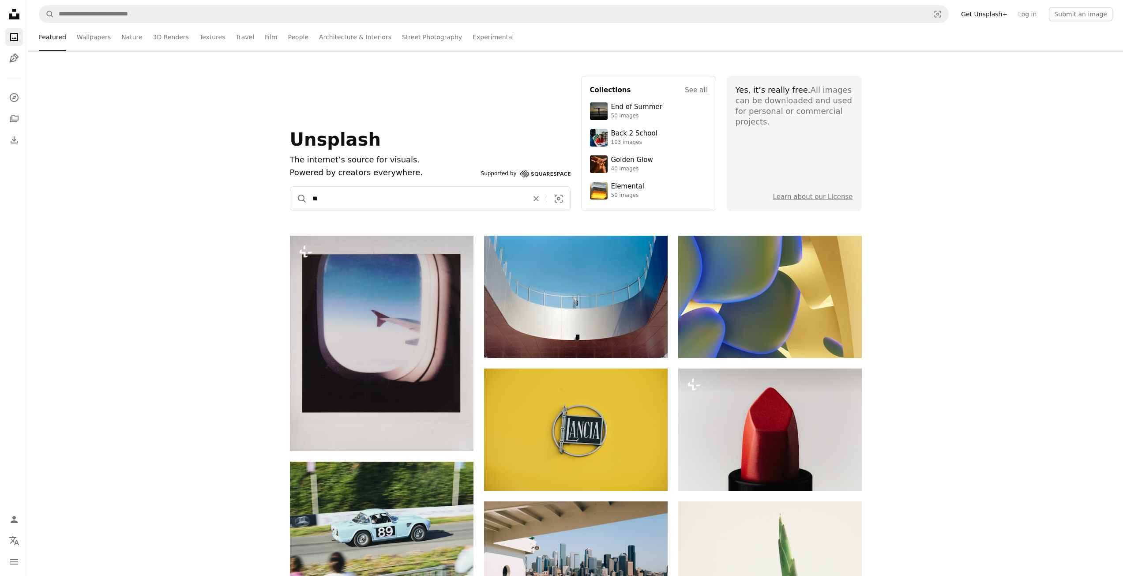
type input "*"
type input "********"
click button "A magnifying glass" at bounding box center [298, 199] width 17 height 24
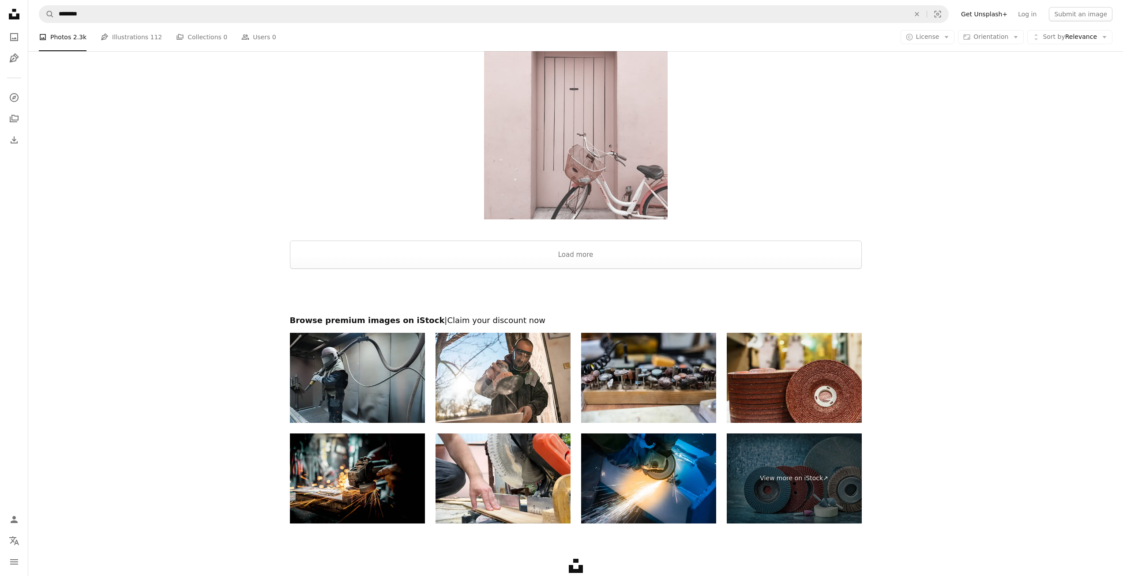
scroll to position [1860, 0]
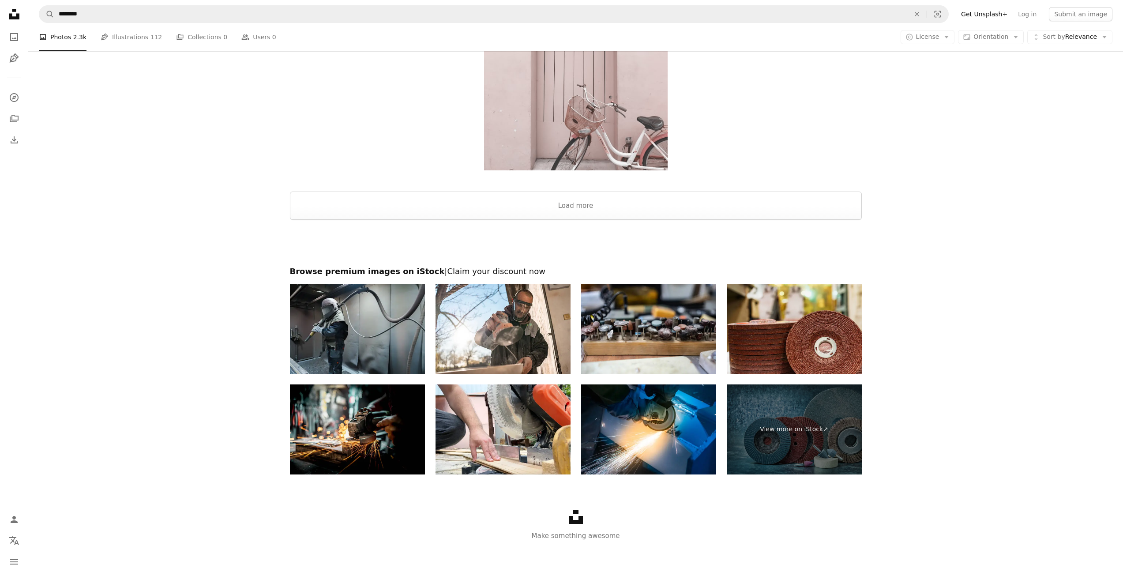
click at [579, 525] on link "Unsplash logo" at bounding box center [576, 522] width 14 height 8
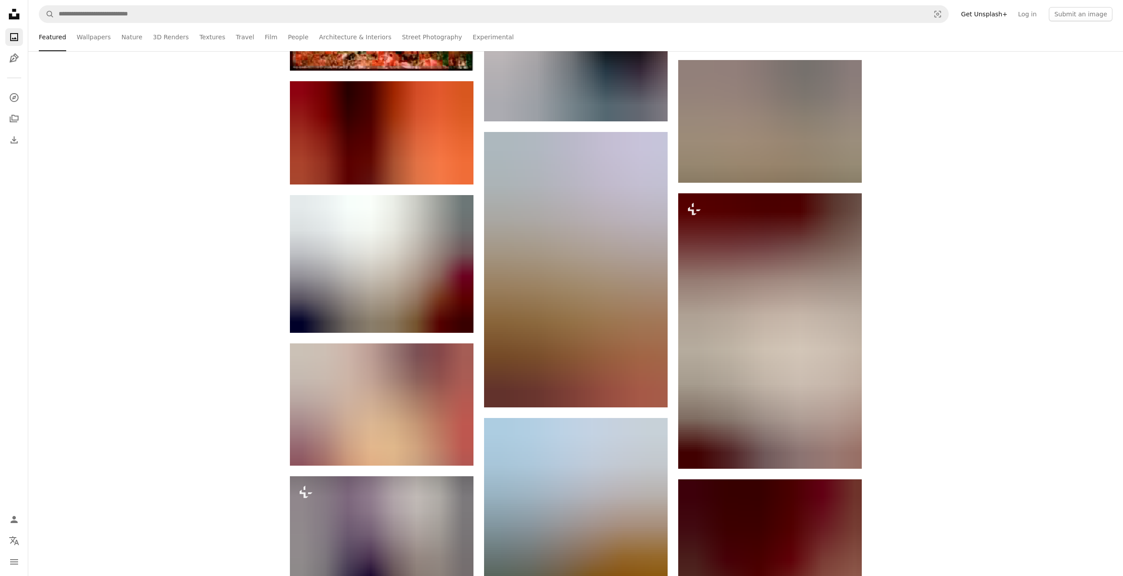
scroll to position [4325, 0]
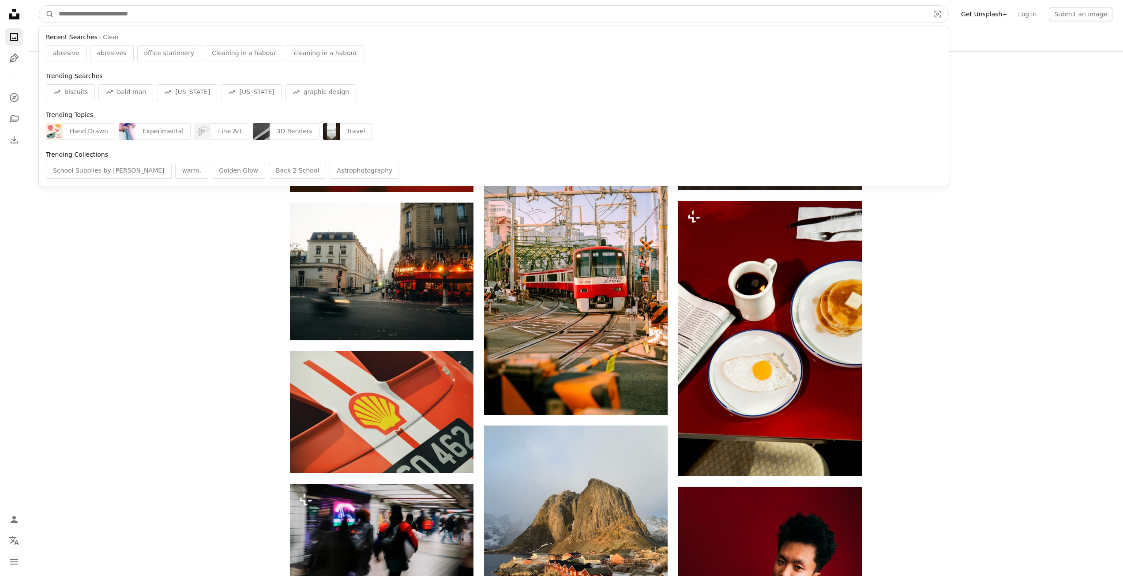
click at [221, 12] on input "Find visuals sitewide" at bounding box center [490, 14] width 873 height 17
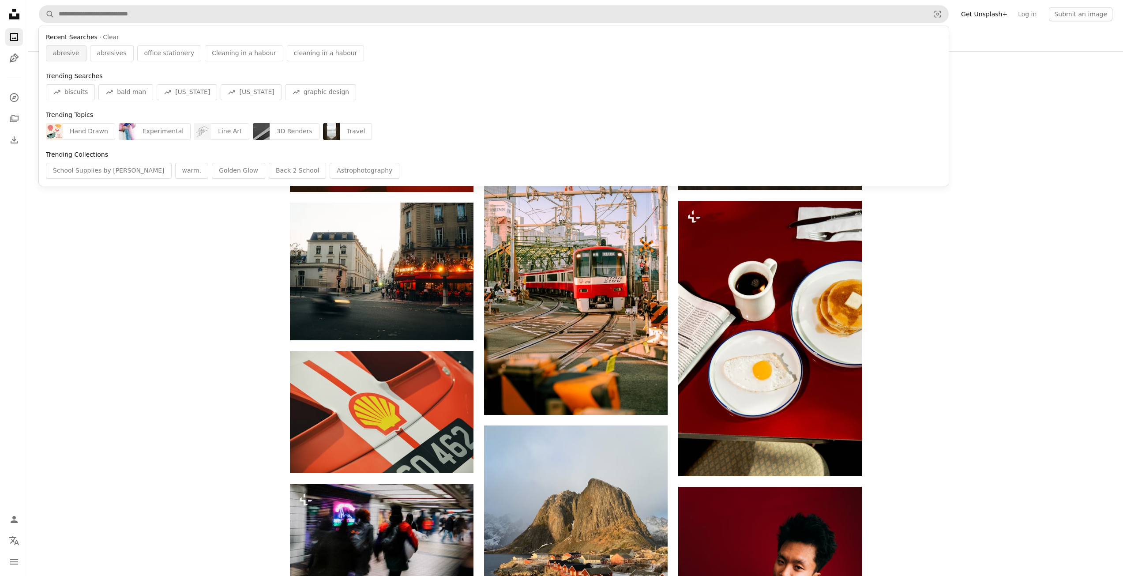
click at [74, 52] on span "abresive" at bounding box center [66, 53] width 26 height 9
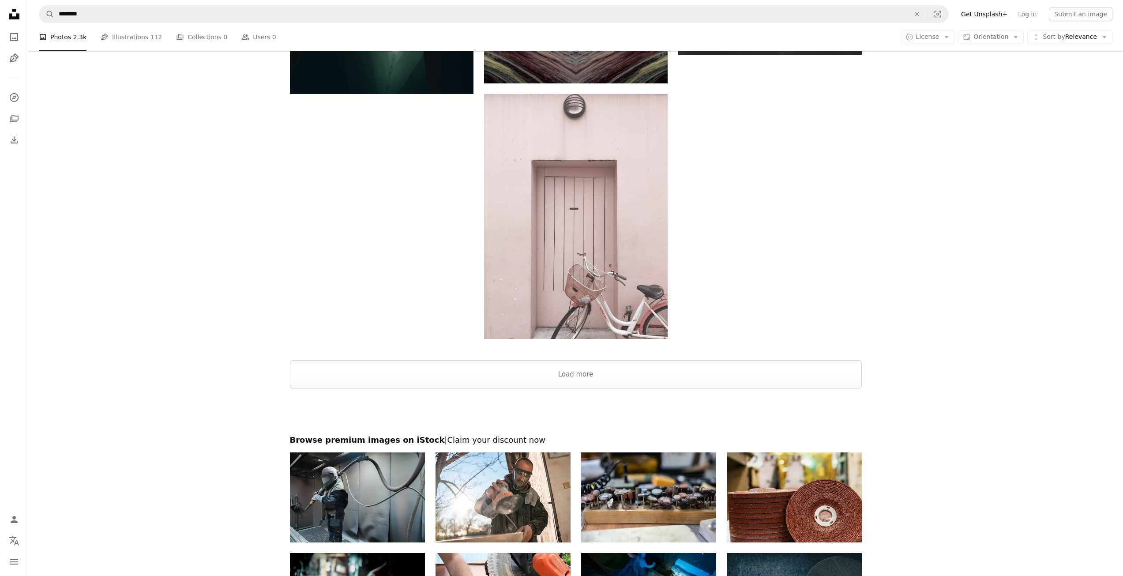
scroll to position [1854, 0]
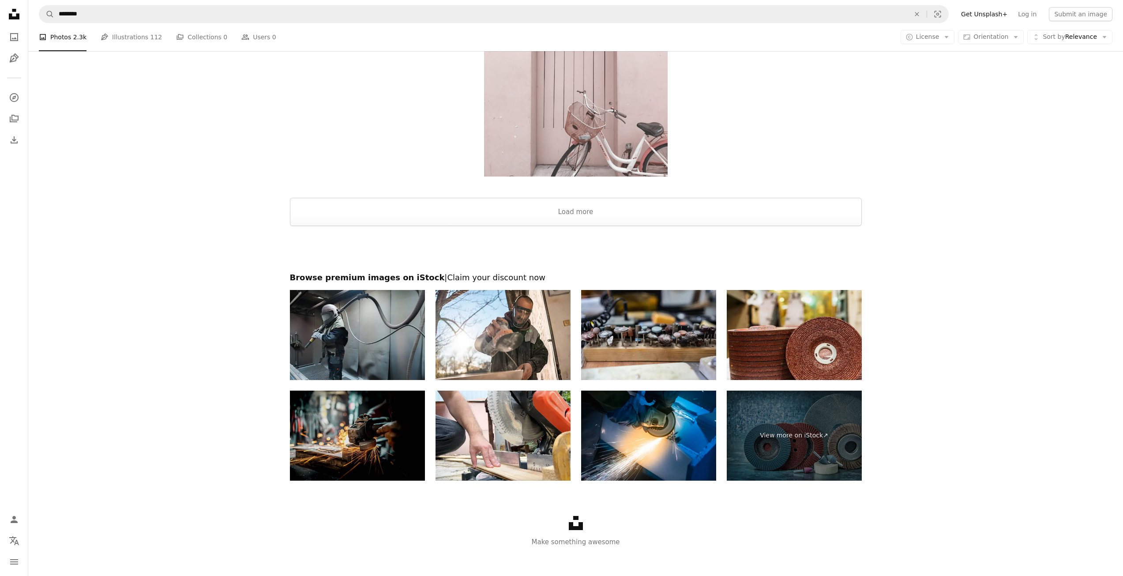
drag, startPoint x: 556, startPoint y: 356, endPoint x: 354, endPoint y: 416, distance: 210.4
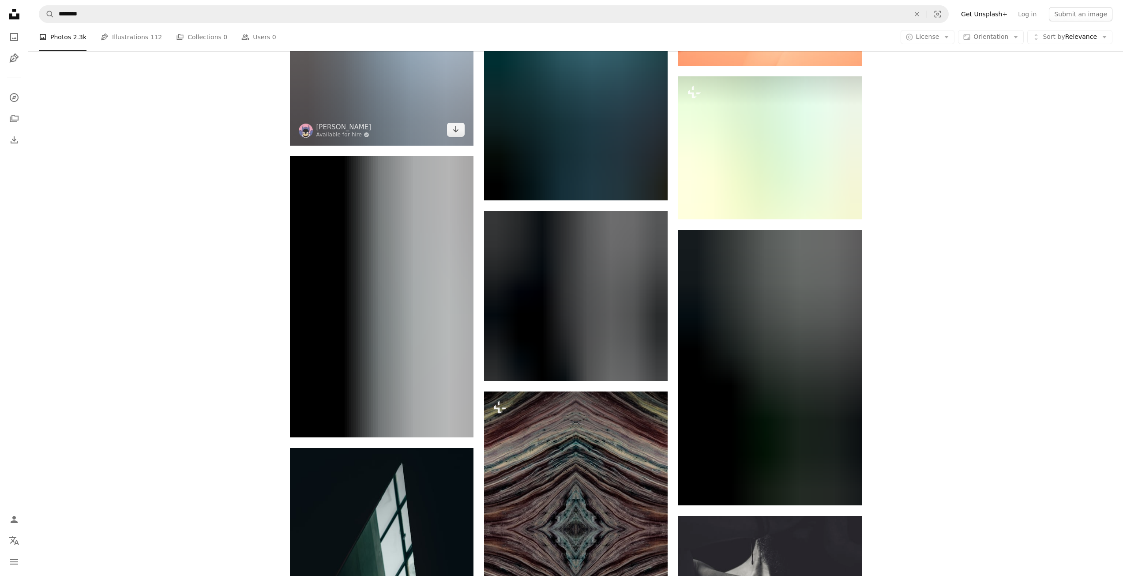
scroll to position [883, 0]
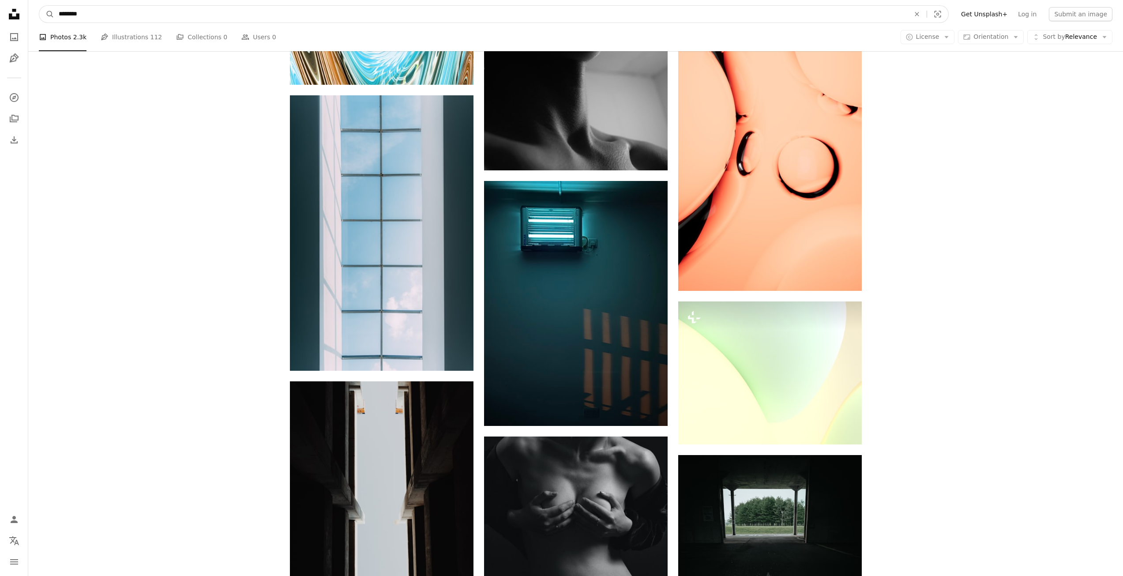
click at [130, 9] on input "********" at bounding box center [480, 14] width 853 height 17
type input "*"
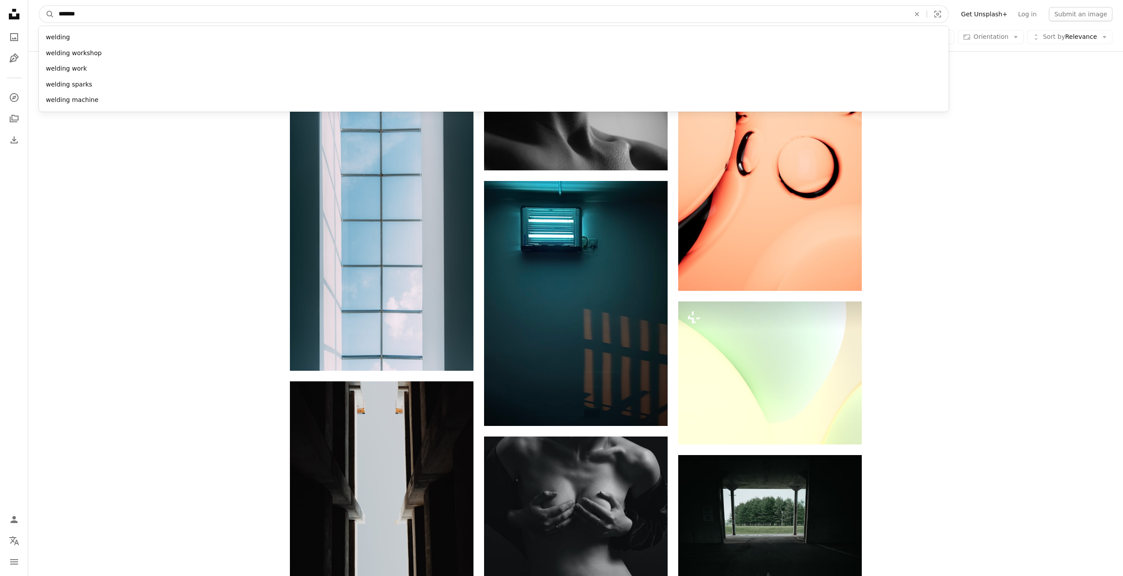
click at [39, 6] on button "A magnifying glass" at bounding box center [46, 14] width 15 height 17
type input "********"
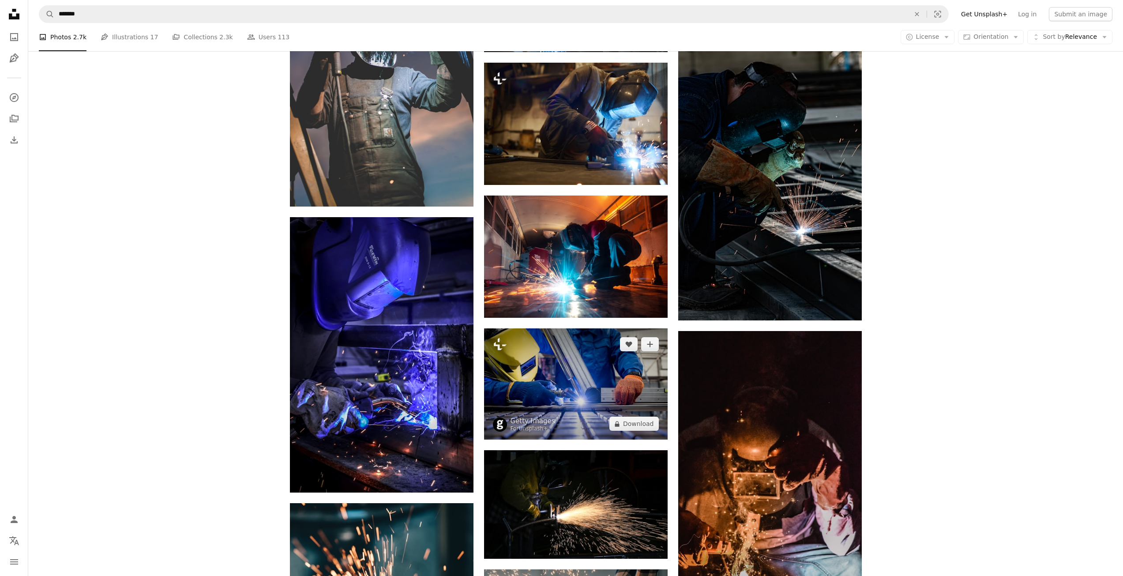
scroll to position [397, 0]
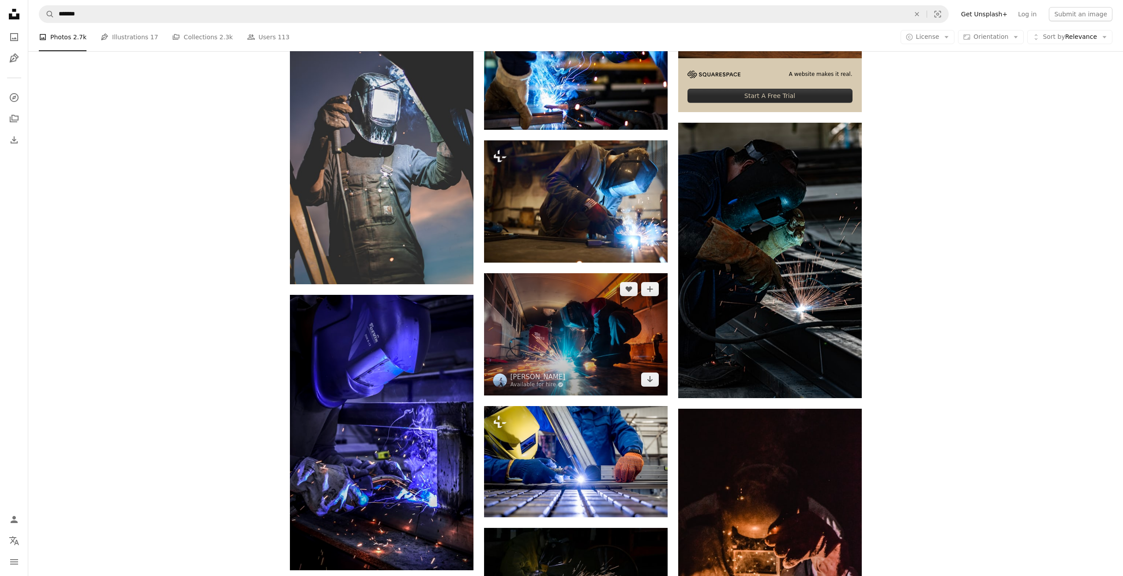
click at [562, 339] on img at bounding box center [576, 334] width 184 height 122
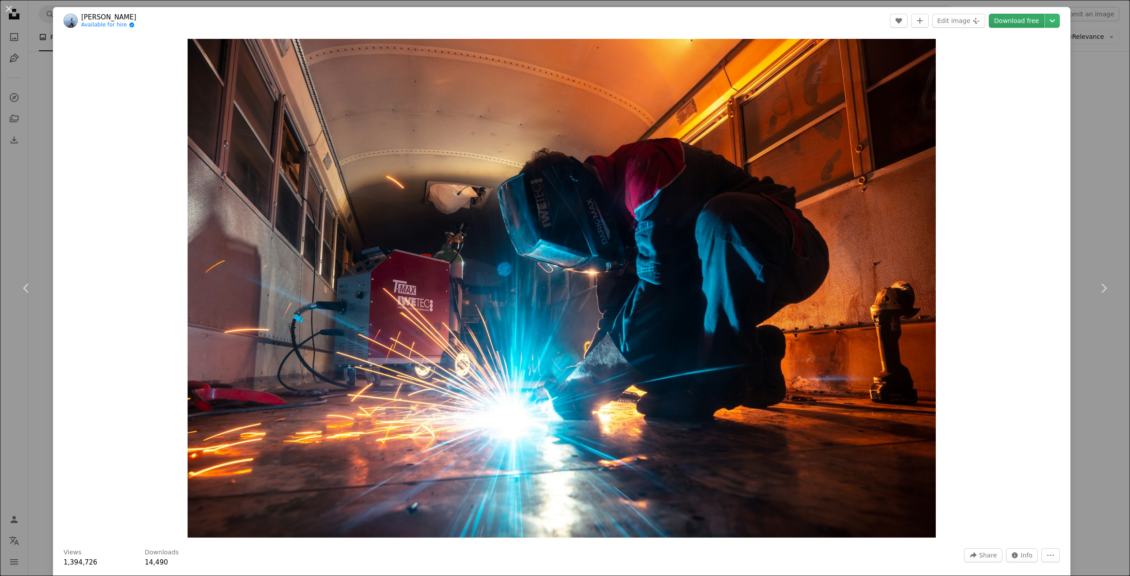
click at [1017, 19] on link "Download free" at bounding box center [1017, 21] width 56 height 14
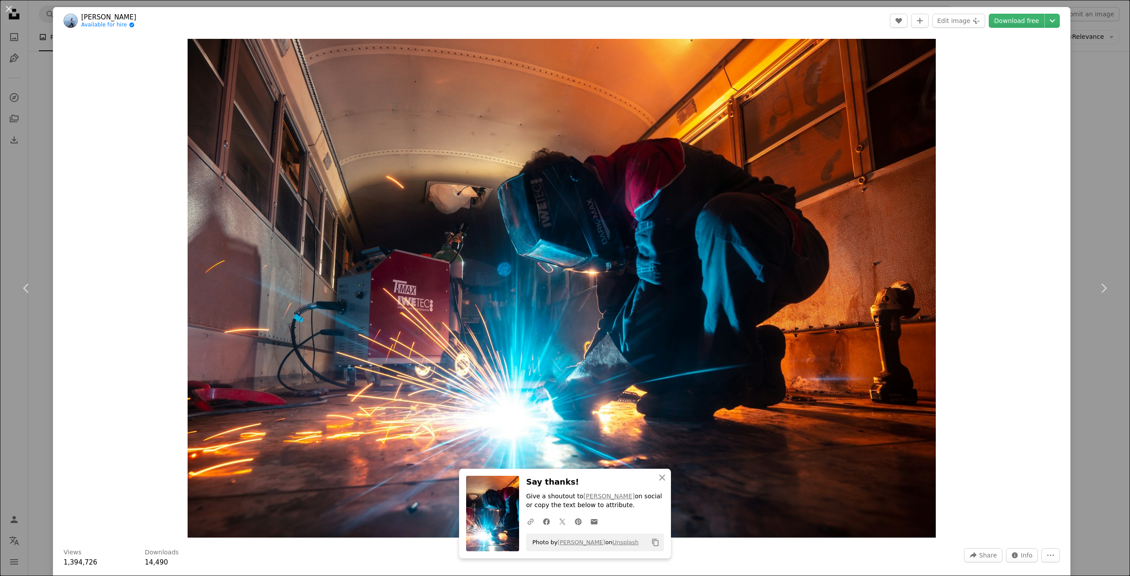
click at [1089, 186] on div "An X shape Chevron left Chevron right [PERSON_NAME] Available for hire A checkm…" at bounding box center [565, 288] width 1130 height 576
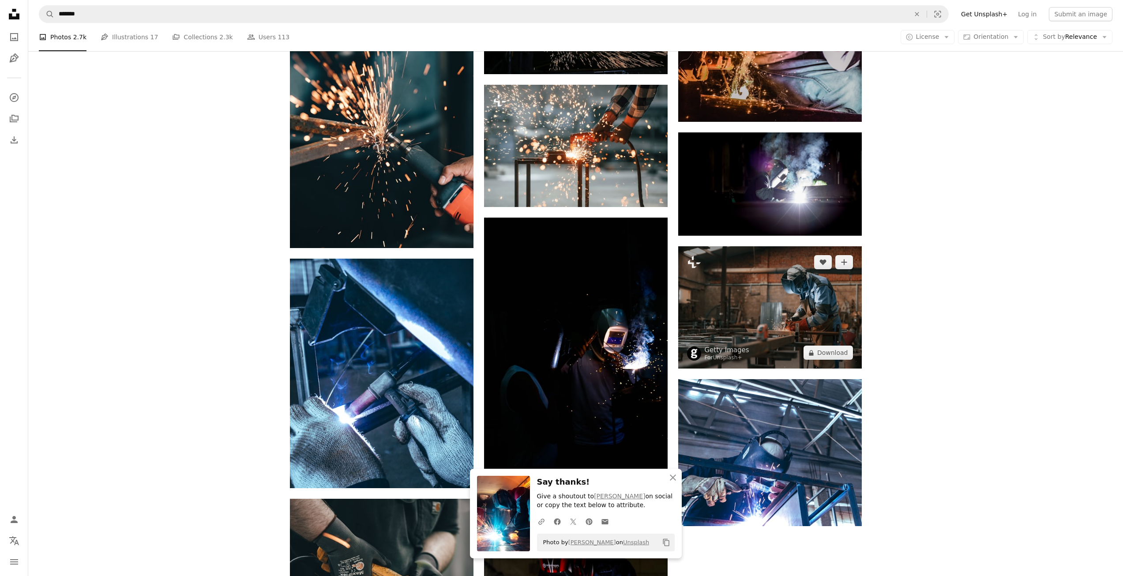
scroll to position [971, 0]
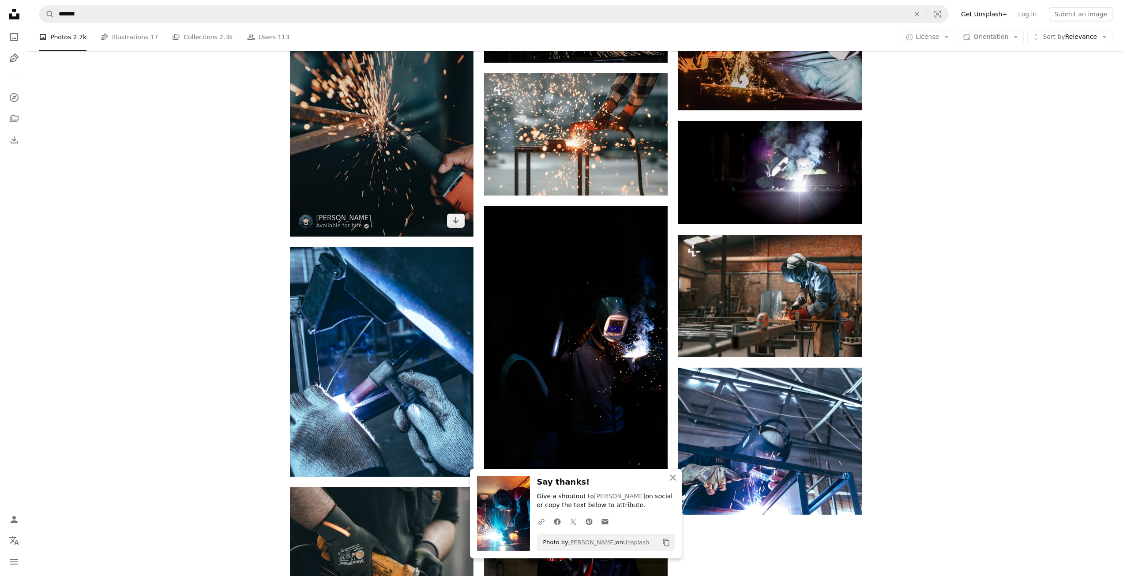
click at [406, 194] on img at bounding box center [382, 121] width 184 height 229
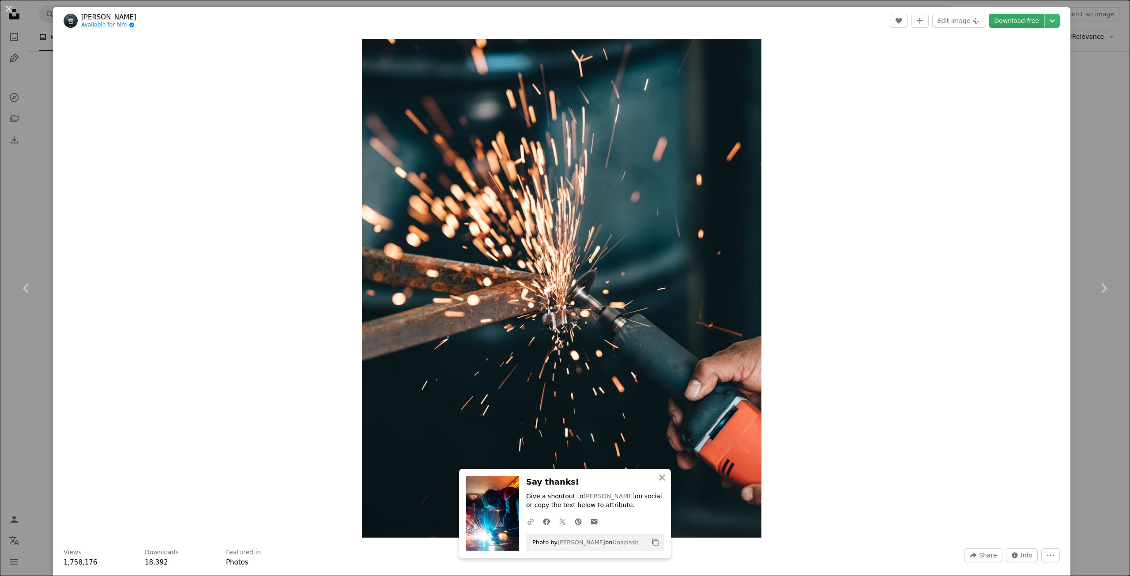
click at [1016, 26] on link "Download free" at bounding box center [1017, 21] width 56 height 14
click at [1086, 119] on div "An X shape Chevron left Chevron right [PERSON_NAME] Available for hire A checkm…" at bounding box center [565, 288] width 1130 height 576
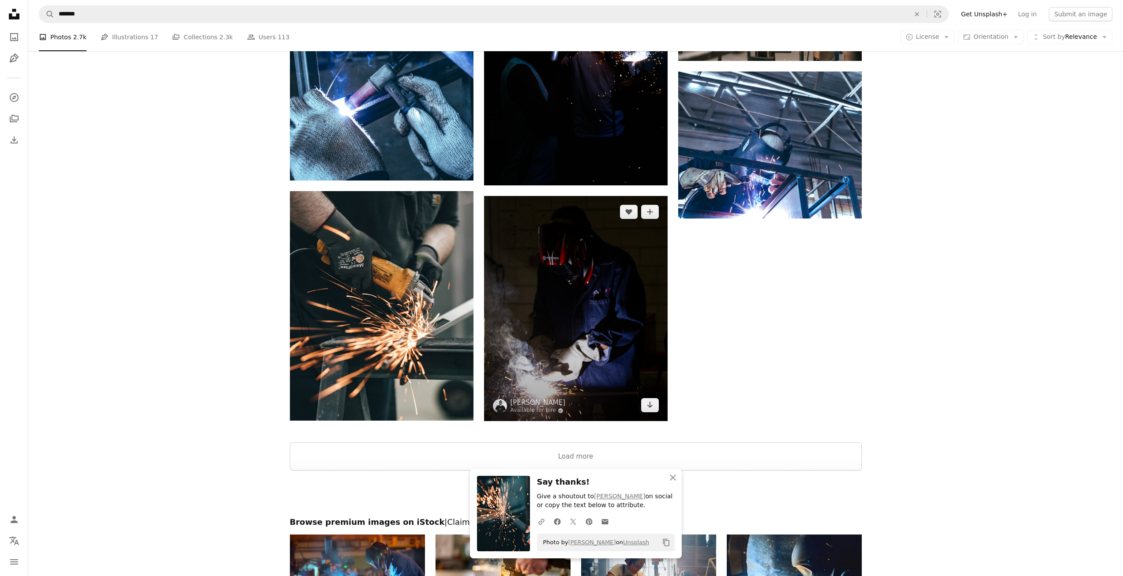
scroll to position [1280, 0]
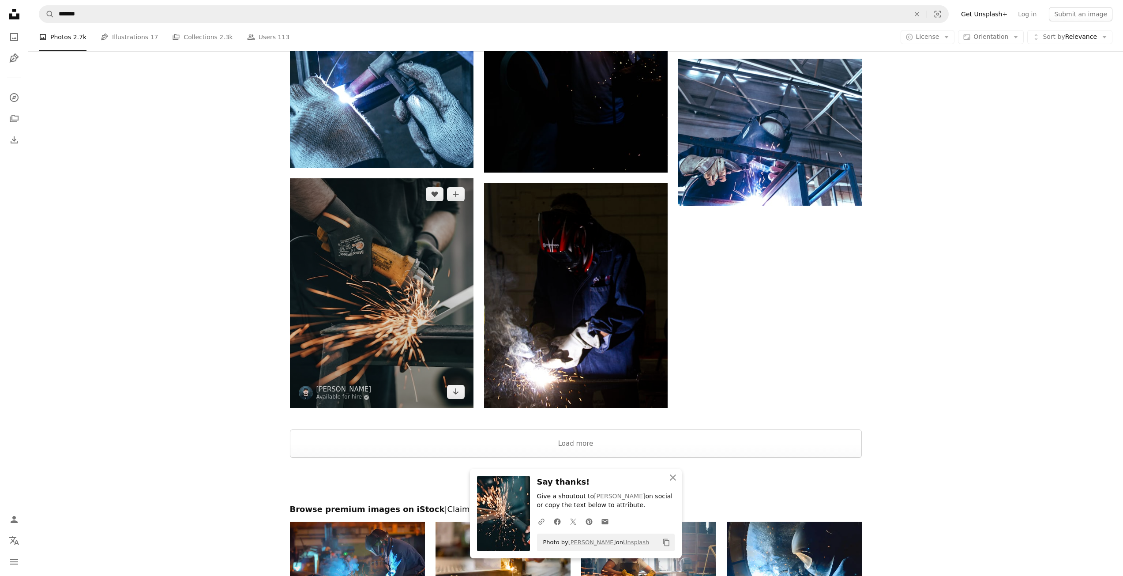
click at [395, 315] on img at bounding box center [382, 292] width 184 height 229
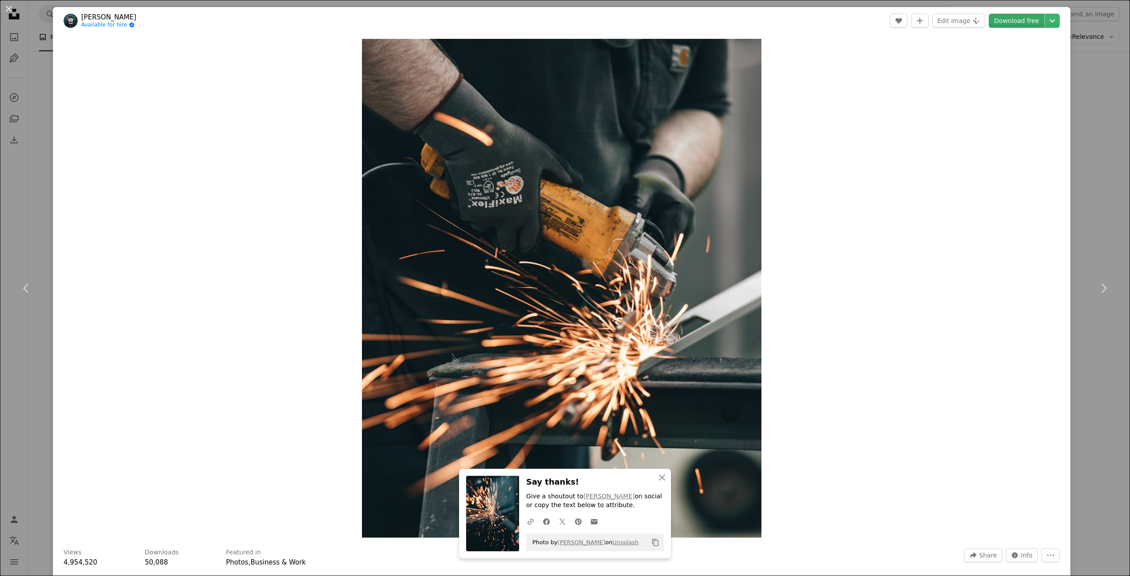
click at [1004, 23] on link "Download free" at bounding box center [1017, 21] width 56 height 14
click at [1089, 137] on div "An X shape Chevron left Chevron right [PERSON_NAME] Available for hire A checkm…" at bounding box center [565, 288] width 1130 height 576
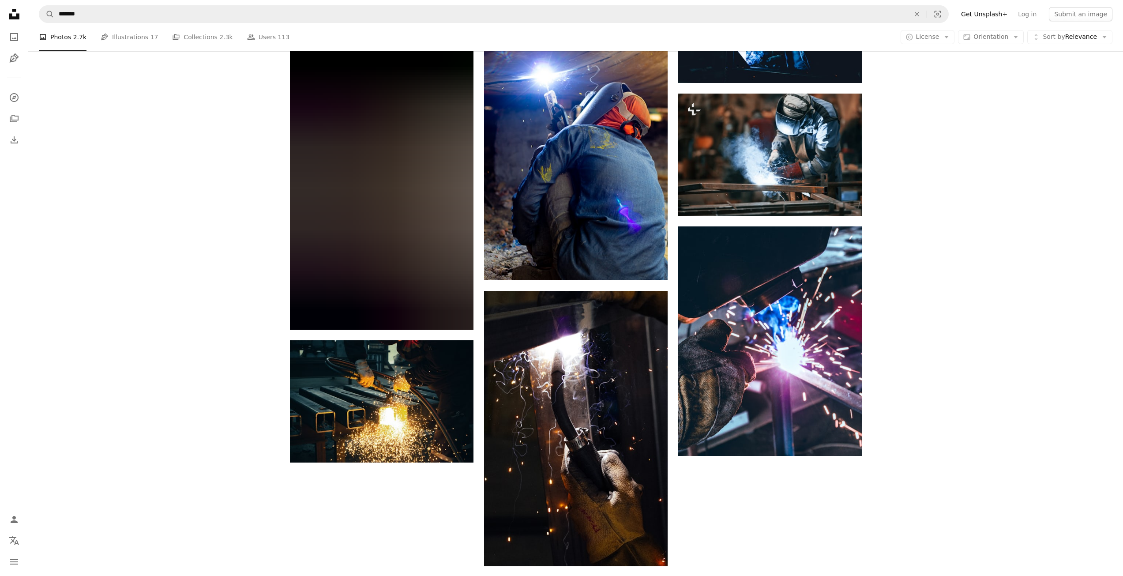
scroll to position [2288, 0]
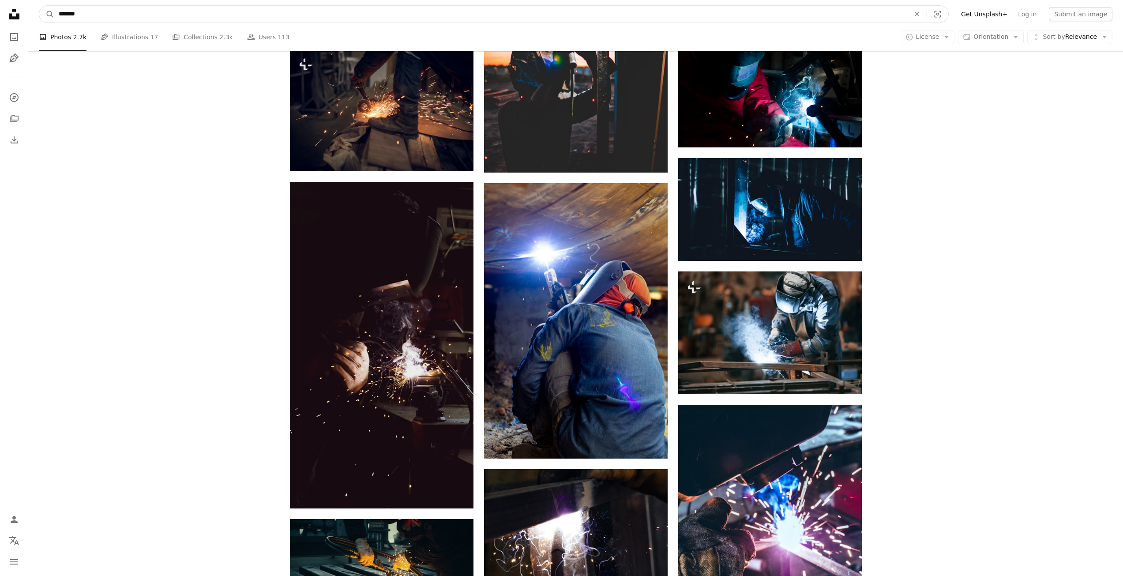
click at [177, 15] on input "*******" at bounding box center [480, 14] width 853 height 17
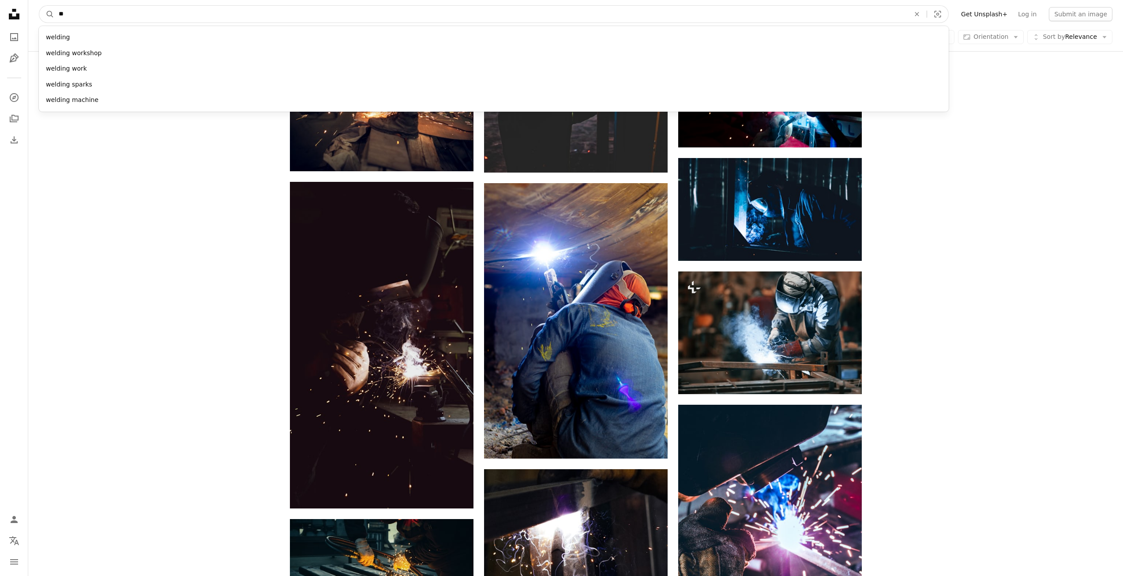
type input "*"
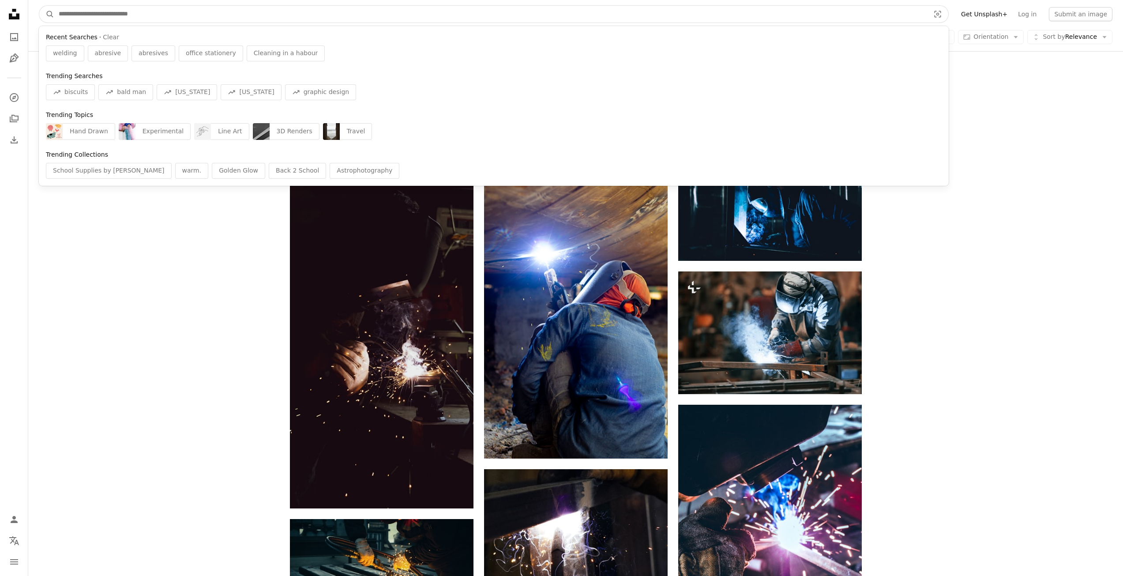
type input "*"
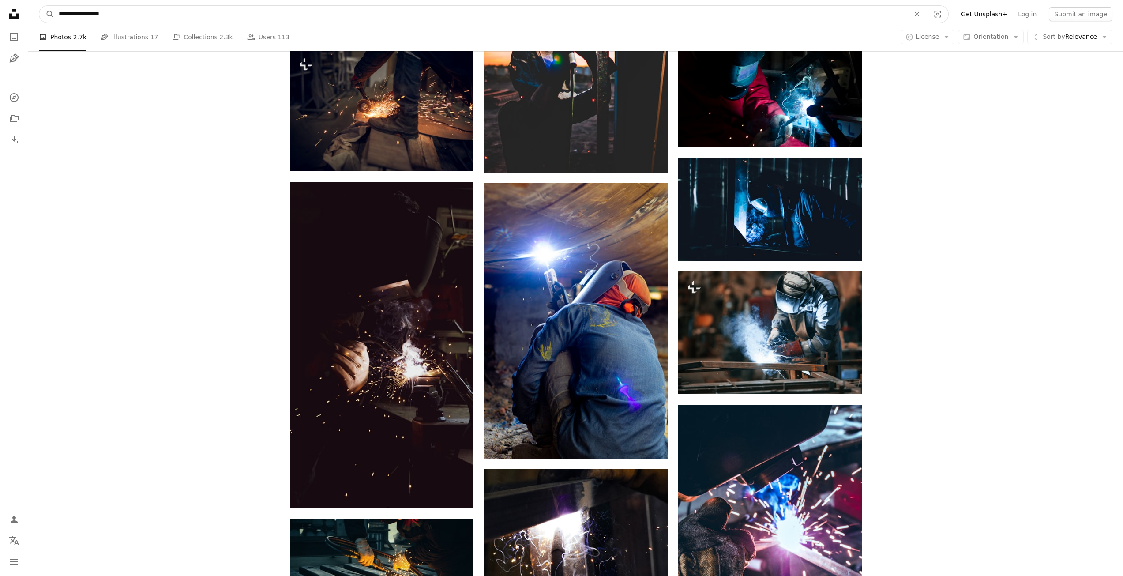
type input "**********"
click at [39, 6] on button "A magnifying glass" at bounding box center [46, 14] width 15 height 17
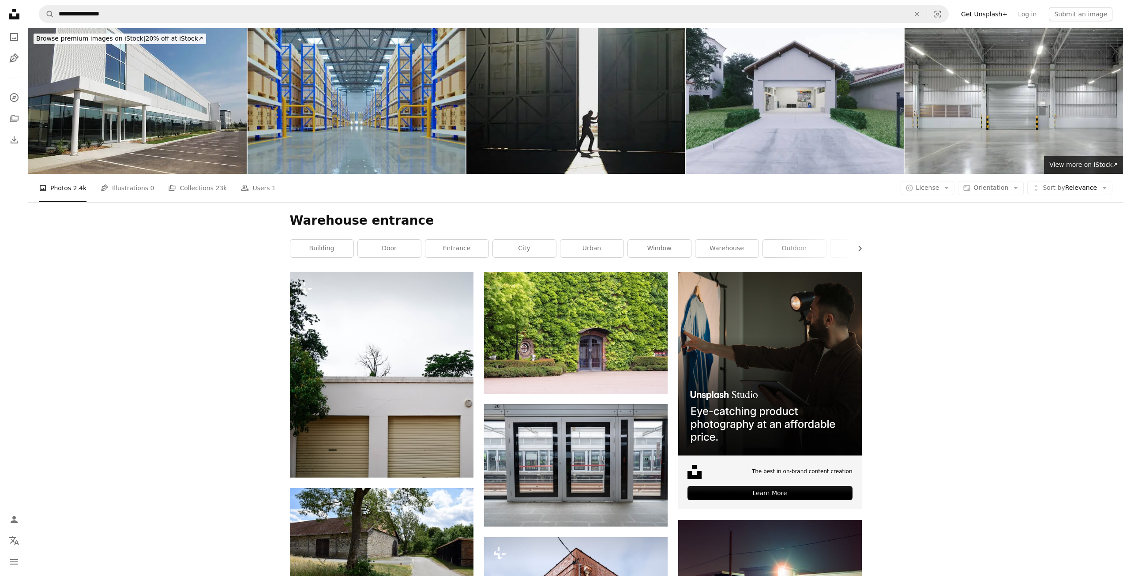
click at [578, 158] on img at bounding box center [575, 101] width 218 height 146
click at [738, 247] on link "warehouse" at bounding box center [727, 249] width 63 height 18
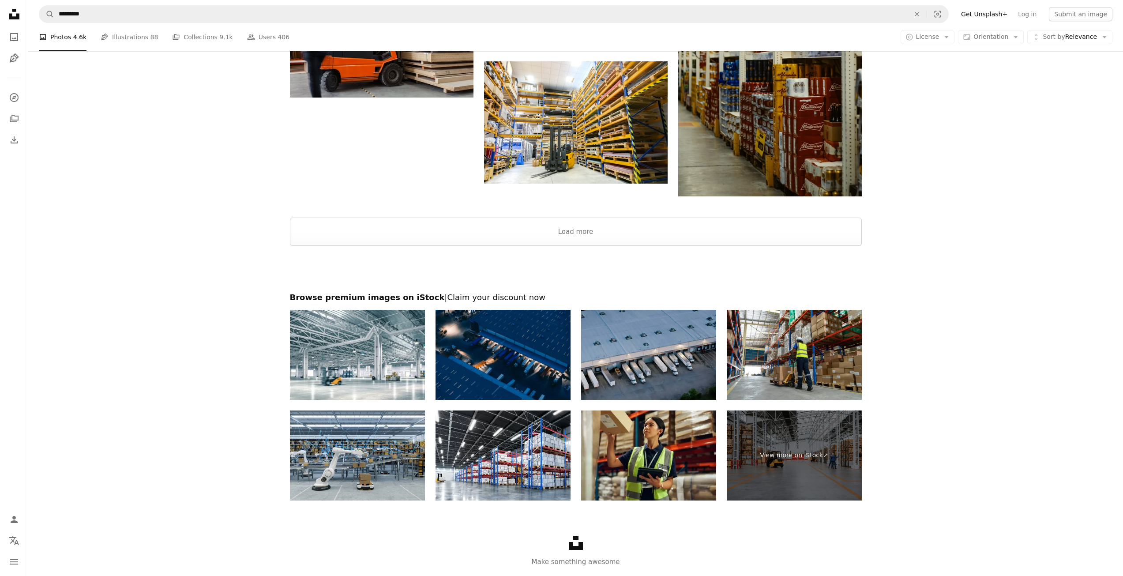
scroll to position [1147, 0]
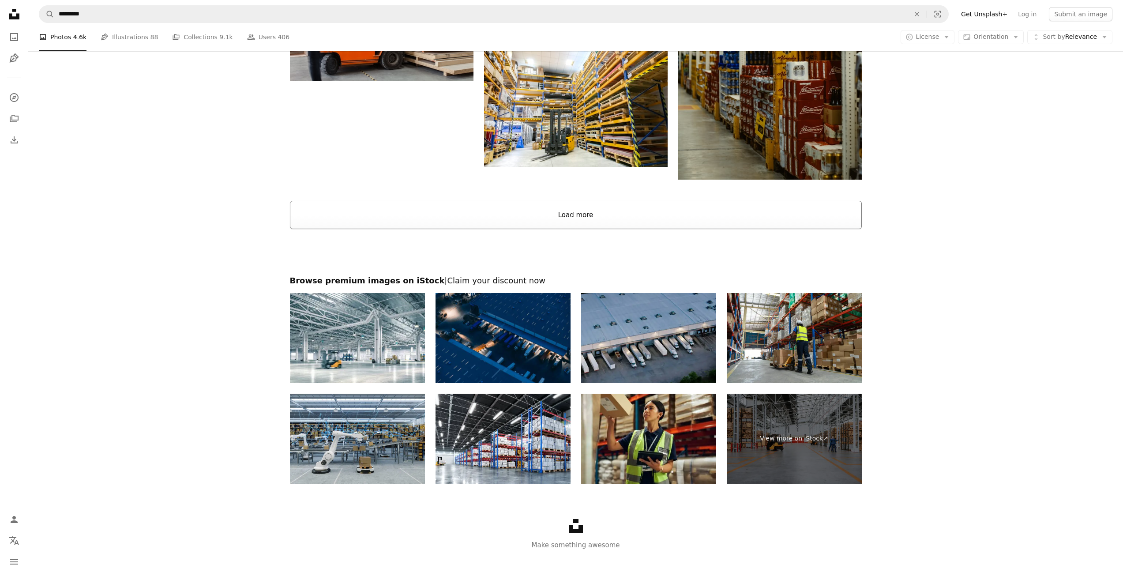
click at [592, 223] on button "Load more" at bounding box center [576, 215] width 572 height 28
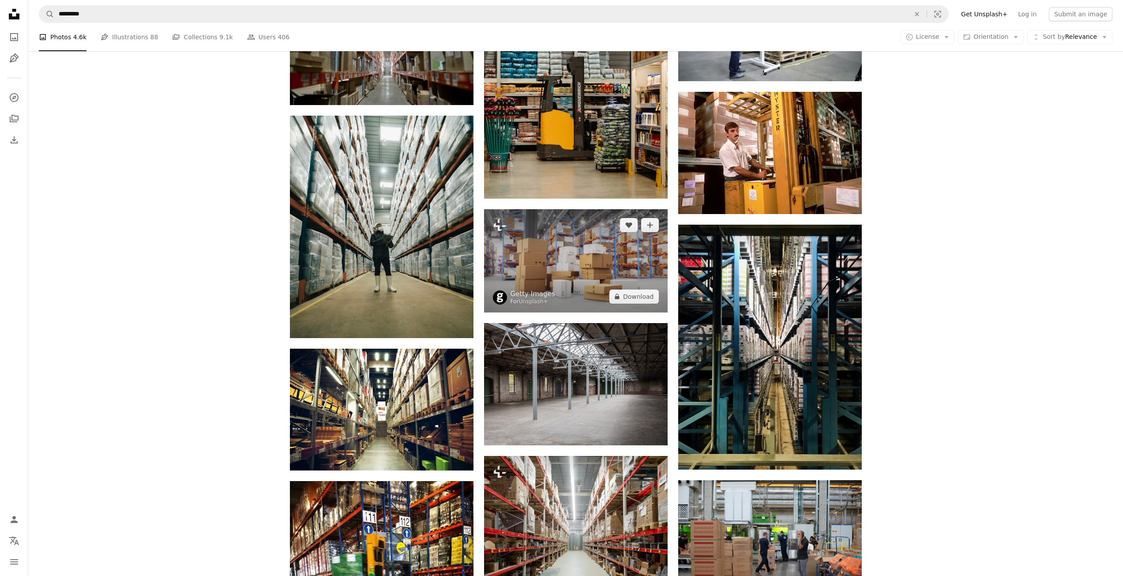
scroll to position [1898, 0]
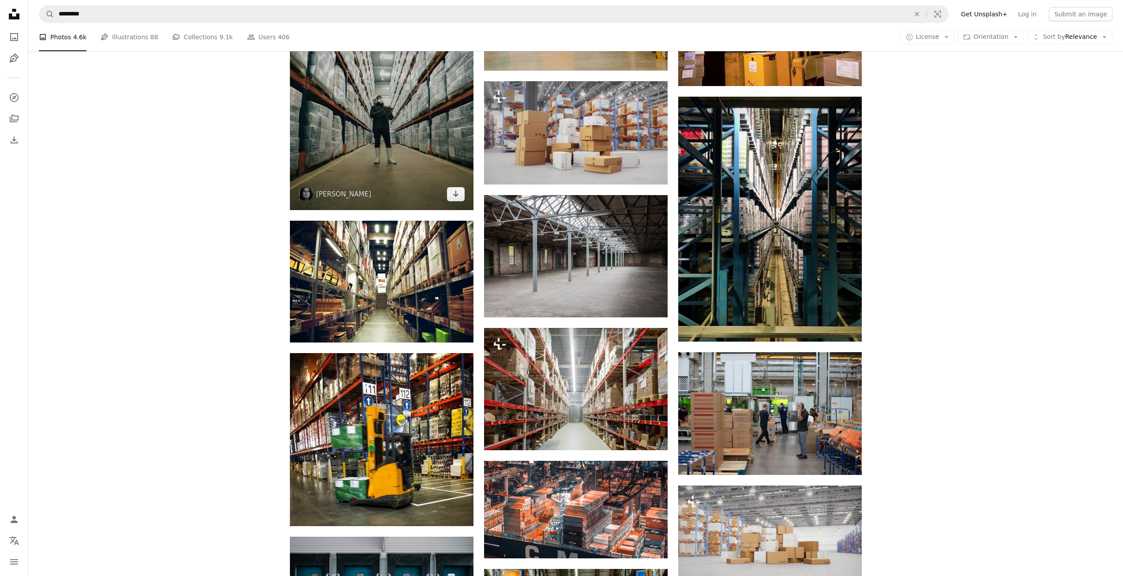
click at [381, 150] on img at bounding box center [382, 99] width 184 height 222
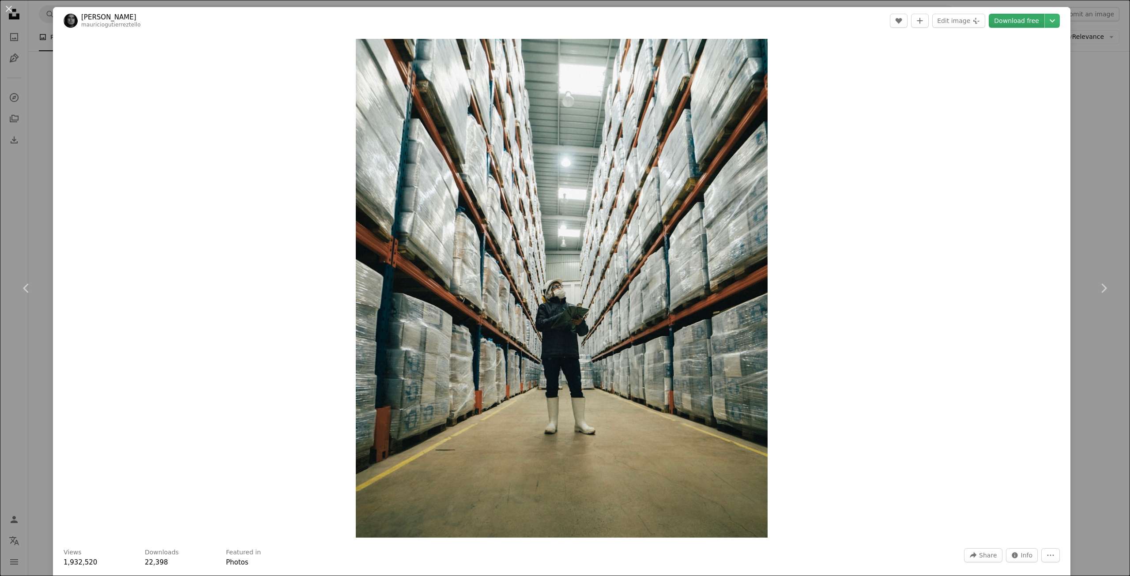
click at [1021, 25] on link "Download free" at bounding box center [1017, 21] width 56 height 14
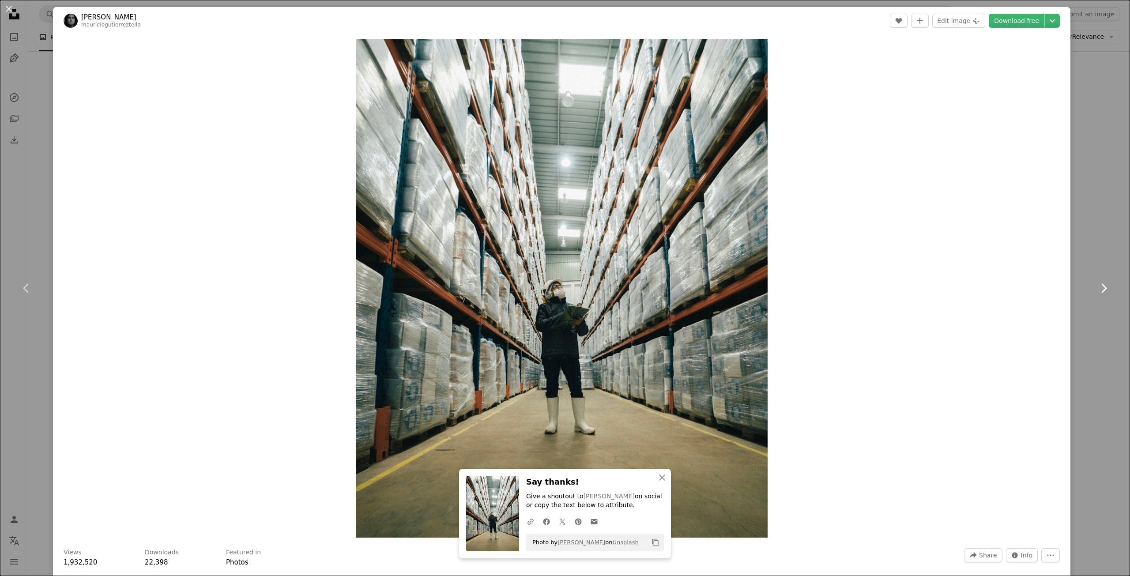
click at [1083, 261] on link "Chevron right" at bounding box center [1103, 288] width 53 height 85
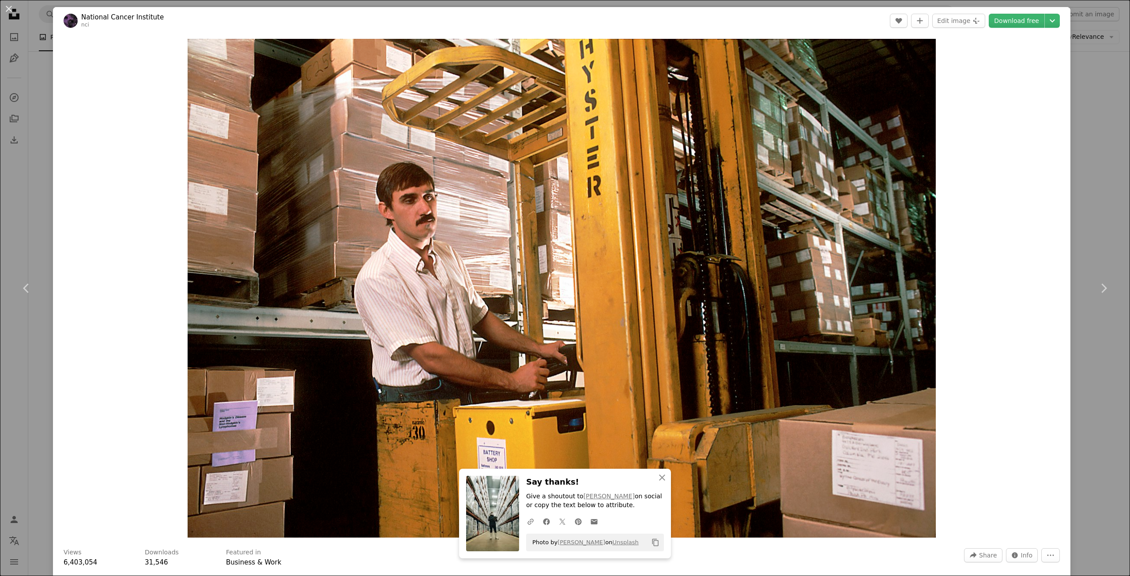
drag, startPoint x: 19, startPoint y: 4, endPoint x: 0, endPoint y: 15, distance: 21.0
click at [8, 11] on button "An X shape" at bounding box center [9, 9] width 11 height 11
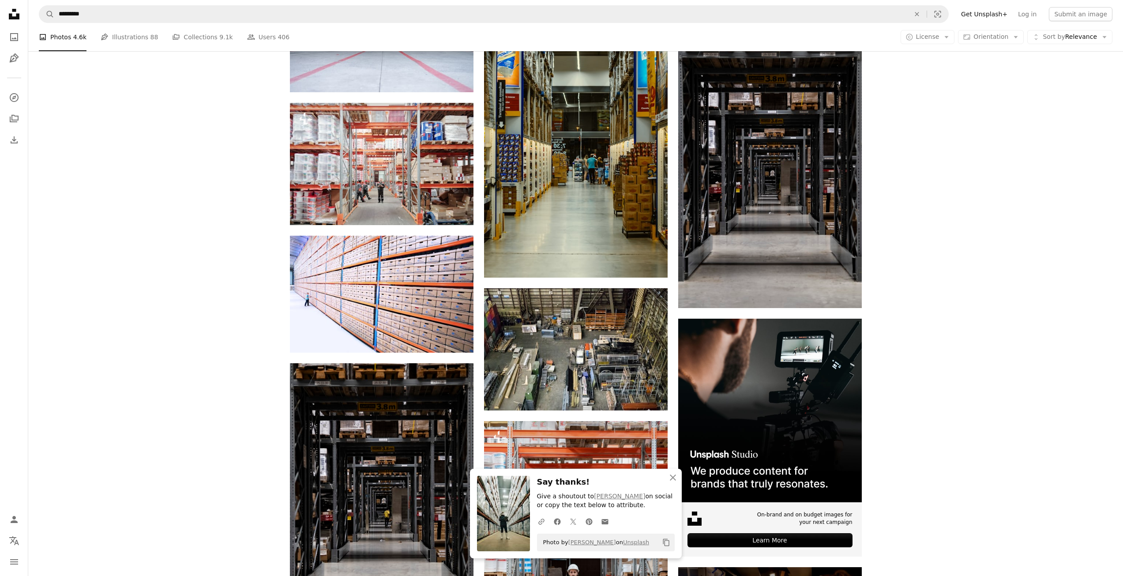
scroll to position [2472, 0]
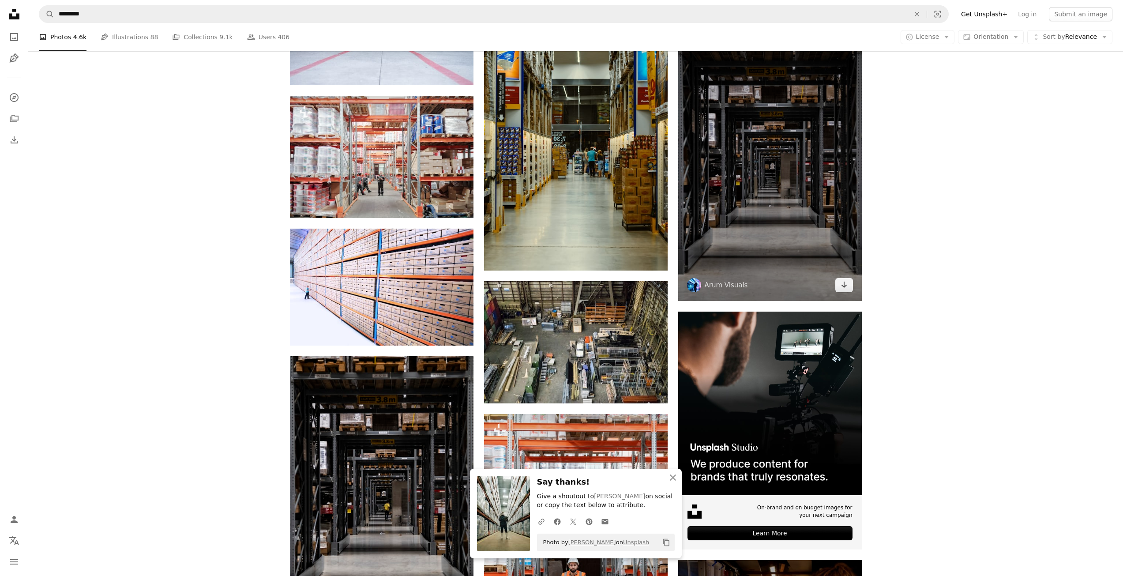
click at [786, 242] on img at bounding box center [770, 163] width 184 height 275
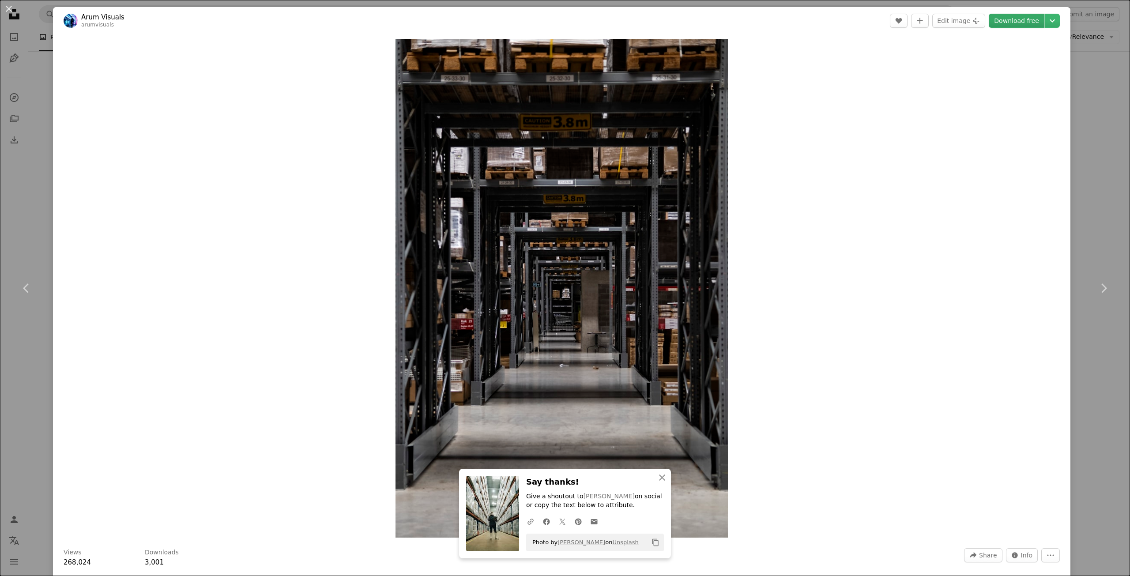
click at [1013, 23] on link "Download free" at bounding box center [1017, 21] width 56 height 14
click at [1095, 104] on div "An X shape Chevron left Chevron right Arum Visuals arumvisuals A heart A plus s…" at bounding box center [565, 288] width 1130 height 576
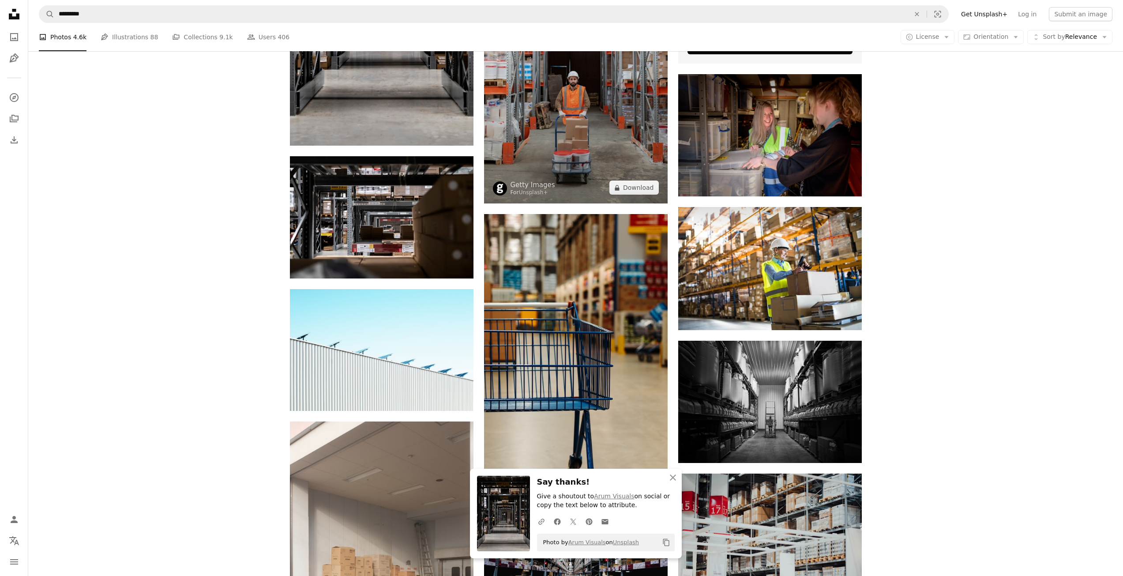
scroll to position [2869, 0]
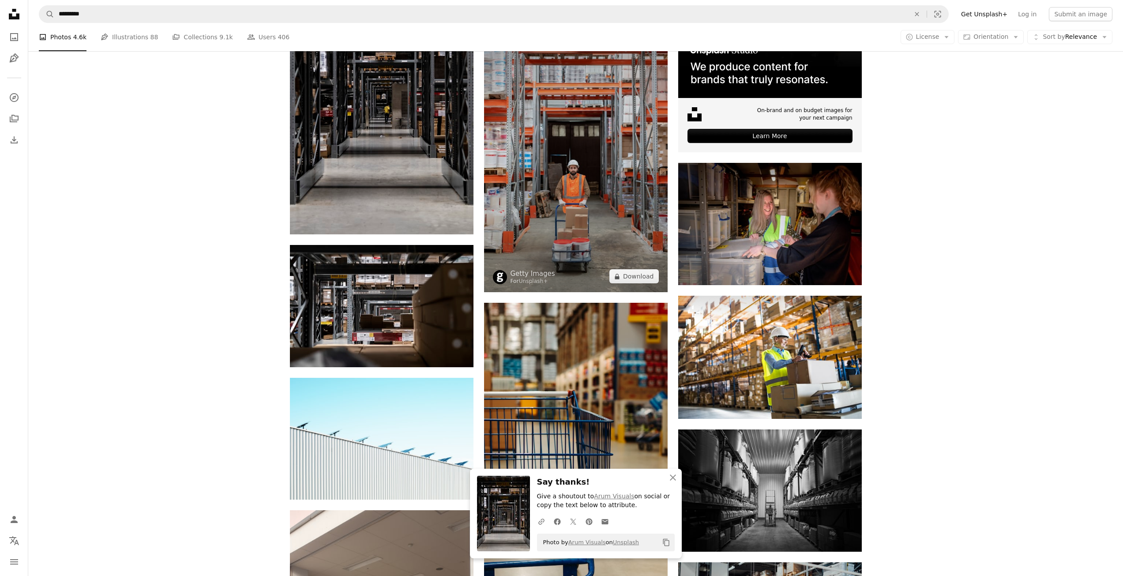
click at [604, 189] on img at bounding box center [576, 154] width 184 height 275
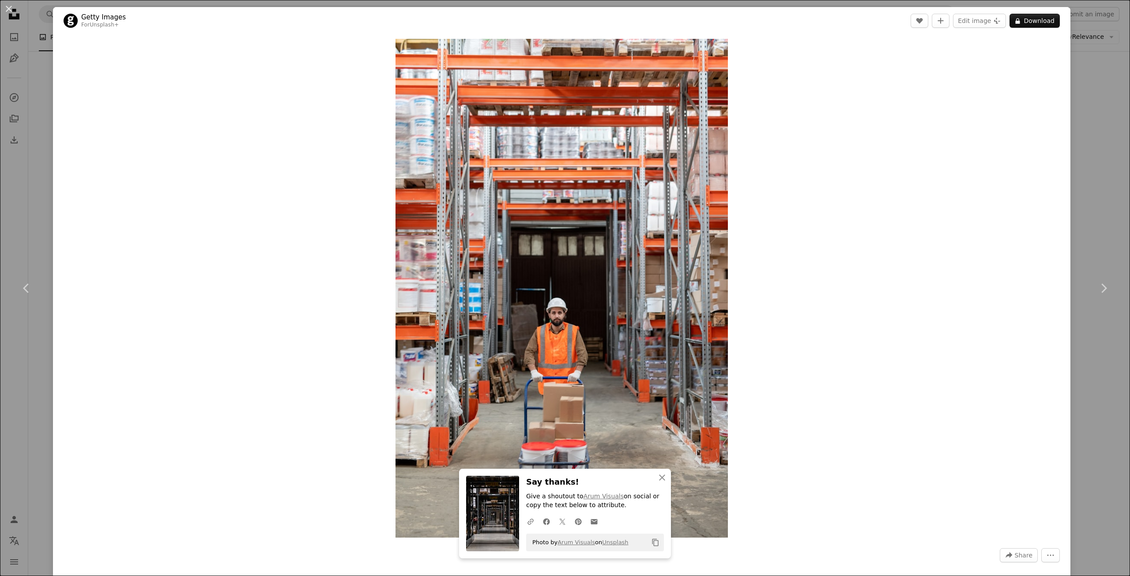
click at [1110, 135] on div "An X shape Chevron left Chevron right Getty Images For Unsplash+ A heart A plus…" at bounding box center [565, 288] width 1130 height 576
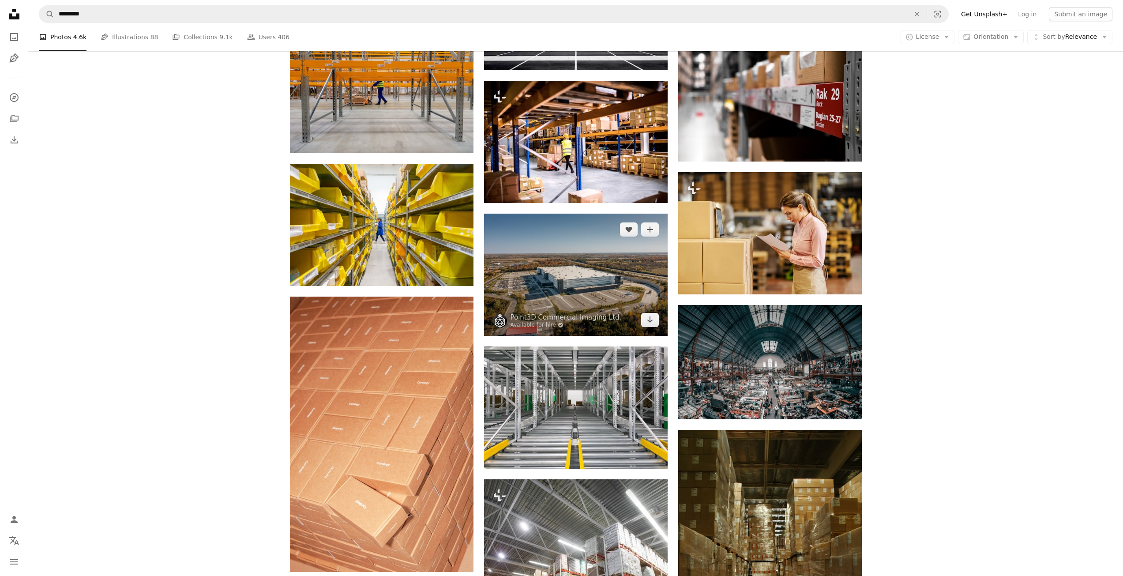
scroll to position [4060, 0]
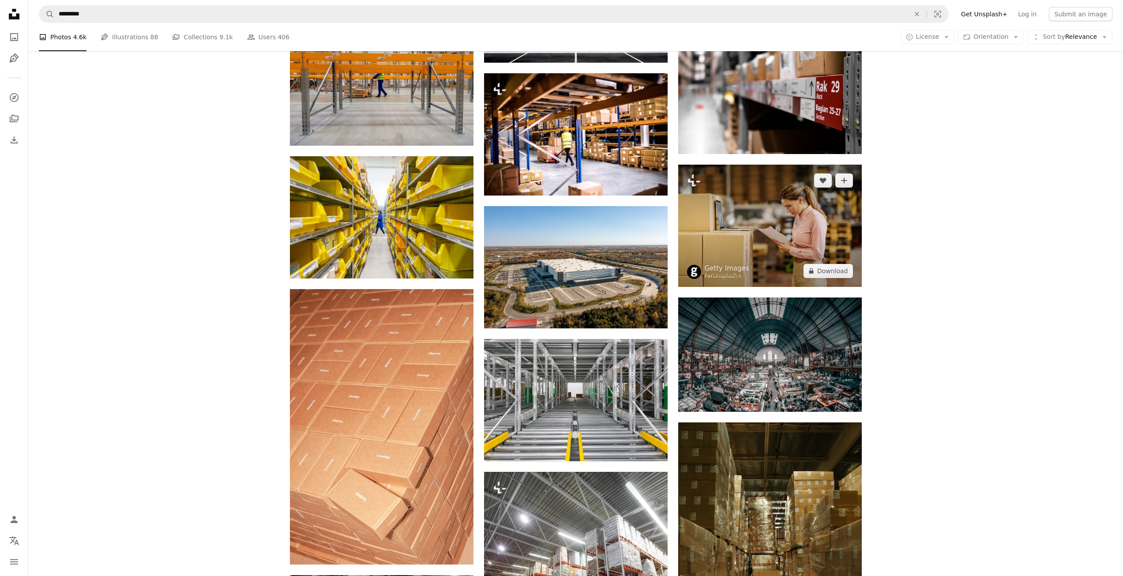
click at [762, 241] on img at bounding box center [770, 226] width 184 height 122
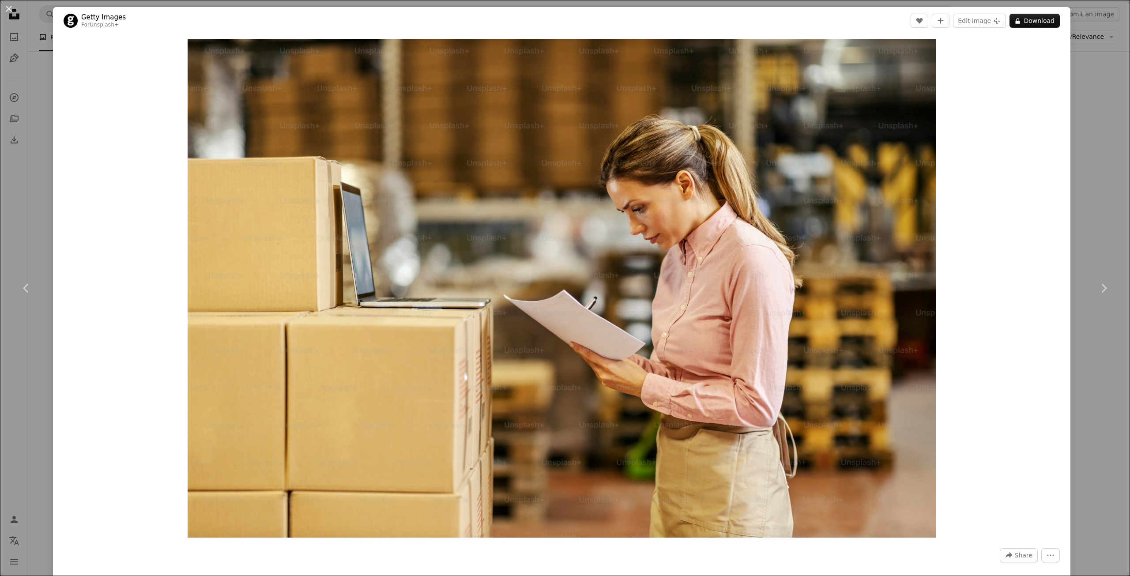
click at [1097, 48] on div "An X shape Chevron left Chevron right Getty Images For Unsplash+ A heart A plus…" at bounding box center [565, 288] width 1130 height 576
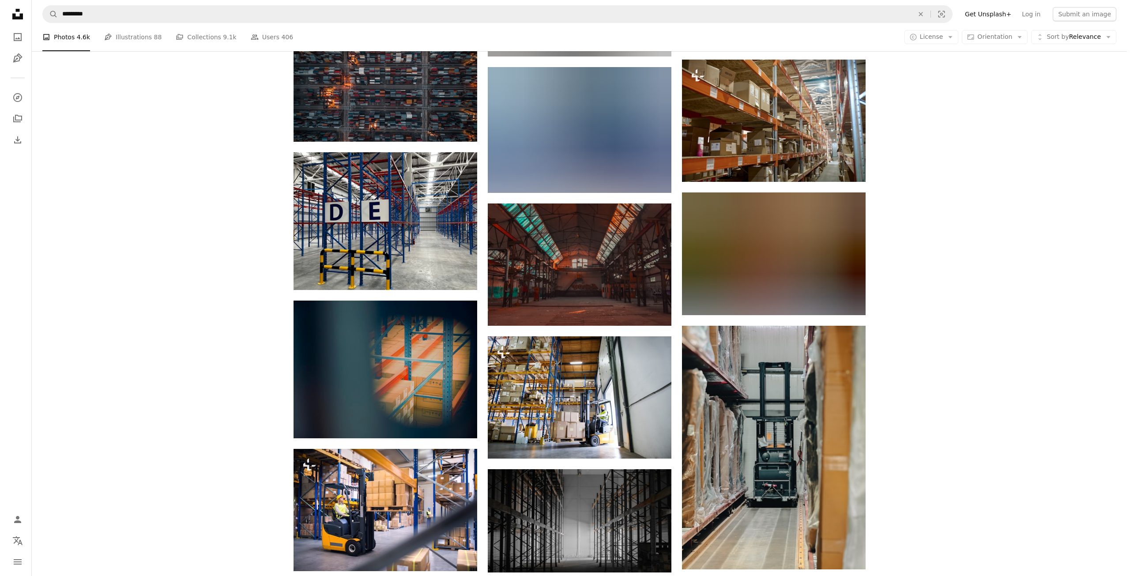
scroll to position [5561, 0]
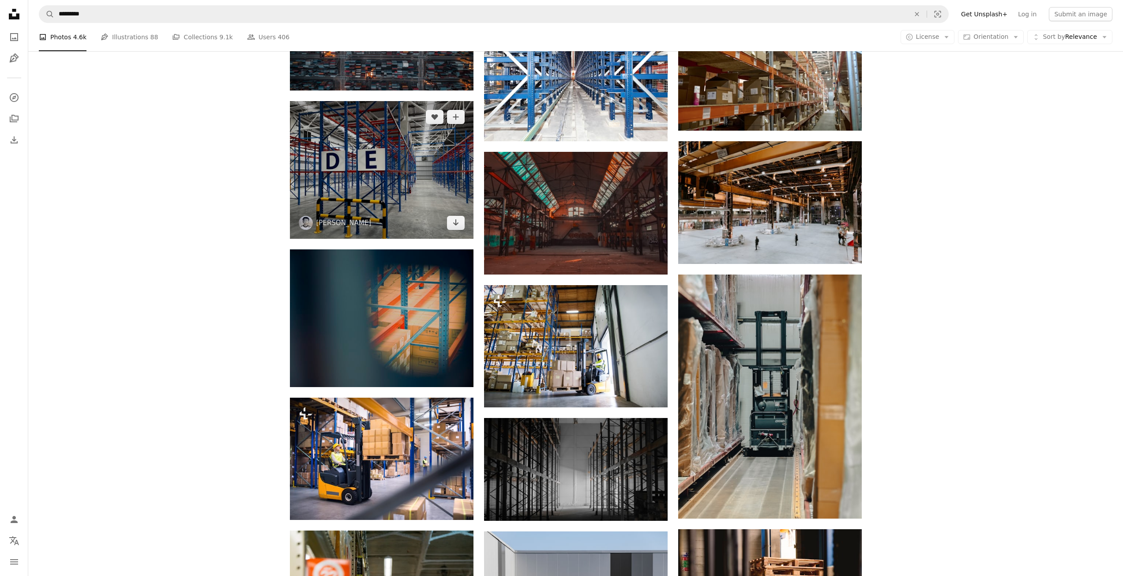
click at [430, 204] on img at bounding box center [382, 170] width 184 height 138
